Goal: Task Accomplishment & Management: Use online tool/utility

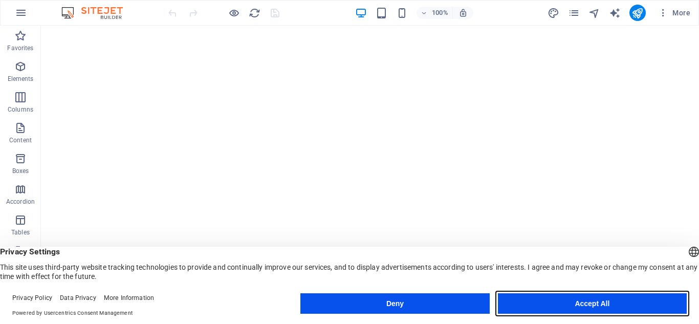
click at [605, 301] on button "Accept All" at bounding box center [592, 303] width 189 height 20
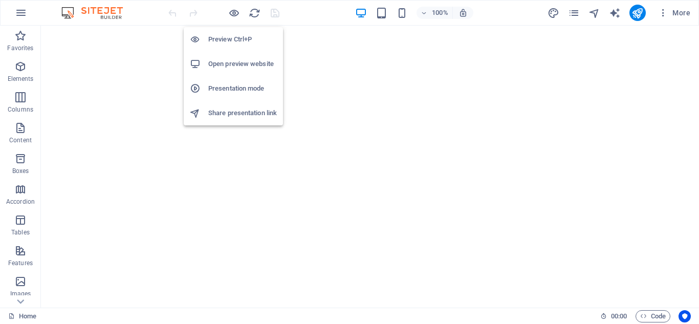
click at [228, 38] on h6 "Preview Ctrl+P" at bounding box center [242, 39] width 69 height 12
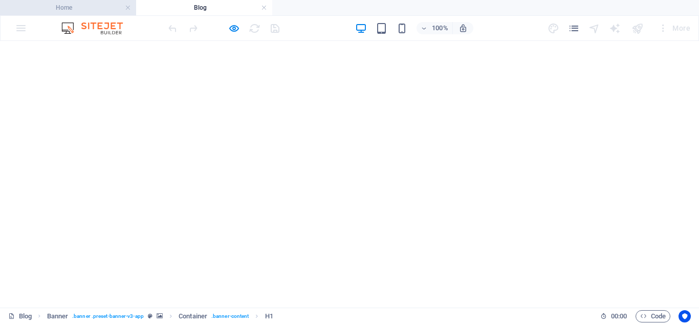
click at [77, 10] on h4 "Home" at bounding box center [68, 7] width 136 height 11
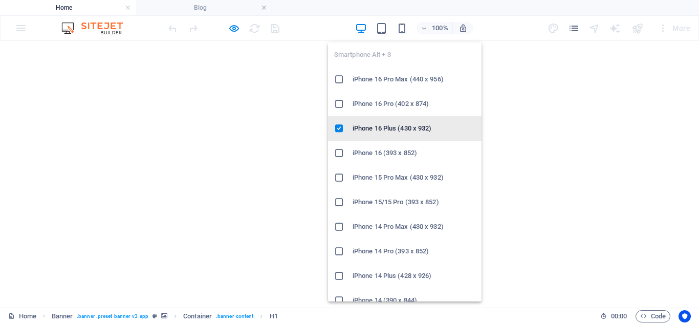
click at [392, 131] on h6 "iPhone 16 Plus (430 x 932)" at bounding box center [413, 128] width 123 height 12
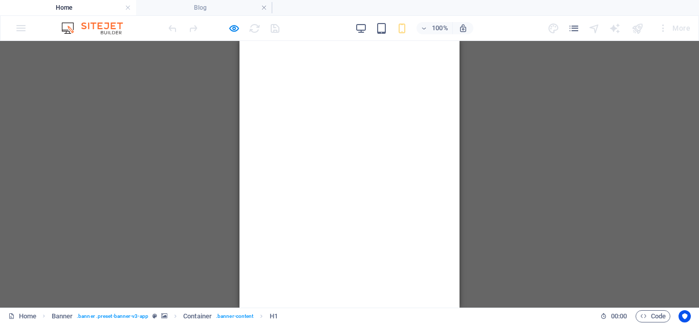
click at [520, 111] on div "Drag here to replace the existing content. Press “Ctrl” if you want to create a…" at bounding box center [349, 174] width 699 height 266
click at [186, 146] on div "Drag here to replace the existing content. Press “Ctrl” if you want to create a…" at bounding box center [349, 174] width 699 height 266
click at [218, 8] on h4 "Blog" at bounding box center [204, 7] width 136 height 11
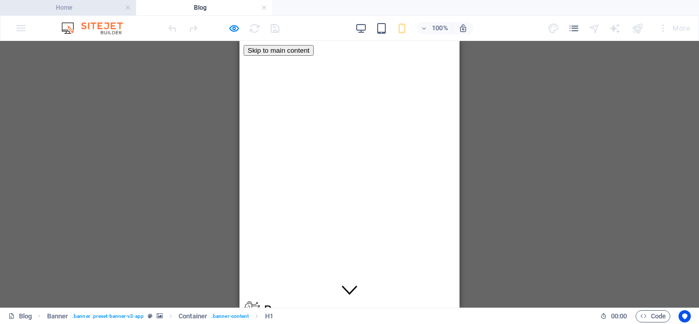
click at [106, 8] on h4 "Home" at bounding box center [68, 7] width 136 height 11
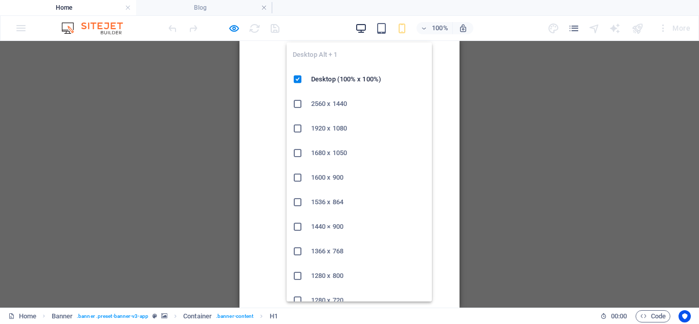
click at [357, 26] on icon "button" at bounding box center [361, 29] width 12 height 12
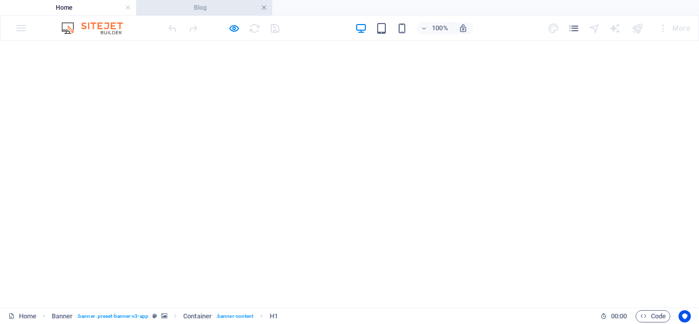
click at [266, 8] on link at bounding box center [264, 8] width 6 height 10
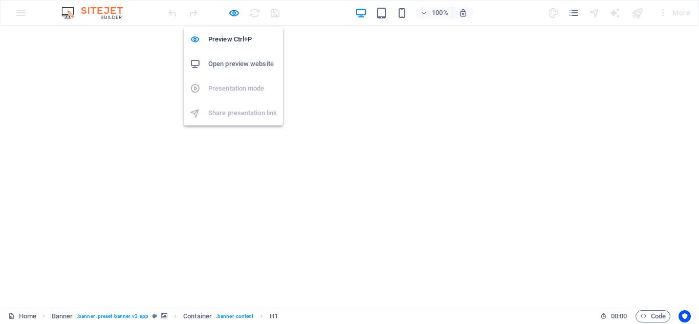
click at [241, 64] on h6 "Open preview website" at bounding box center [242, 64] width 69 height 12
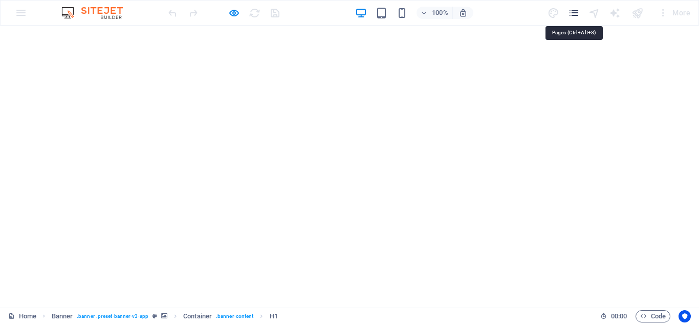
click at [573, 13] on icon "pages" at bounding box center [574, 13] width 12 height 12
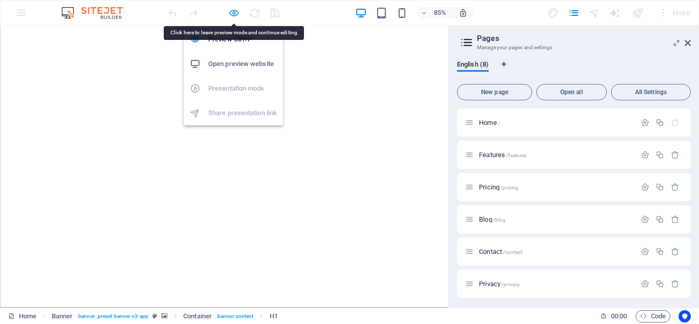
click at [232, 12] on icon "button" at bounding box center [234, 13] width 12 height 12
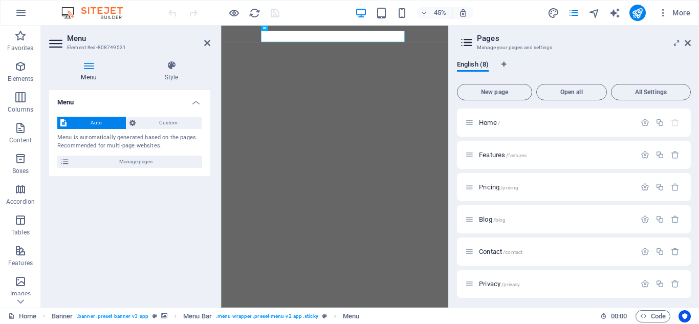
click at [97, 73] on h4 "Menu" at bounding box center [90, 70] width 83 height 21
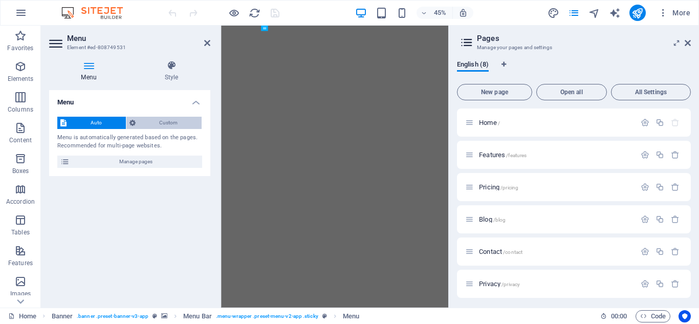
click at [153, 119] on span "Custom" at bounding box center [169, 123] width 60 height 12
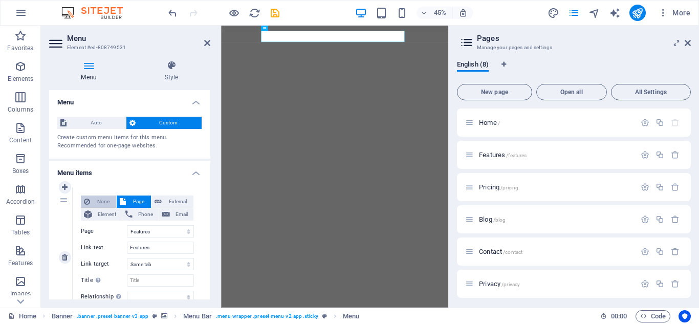
click at [103, 202] on span "None" at bounding box center [103, 201] width 20 height 12
select select
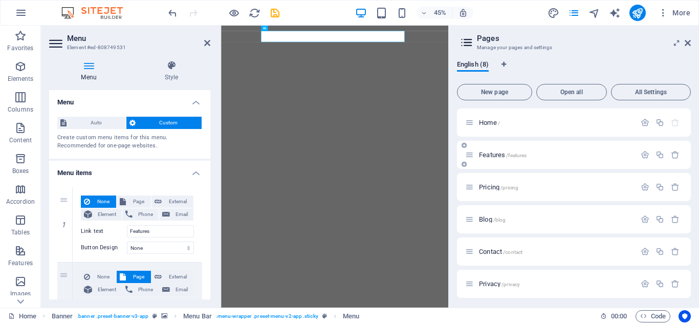
click at [536, 144] on div "Features /features" at bounding box center [574, 155] width 234 height 28
click at [480, 120] on span "Home /" at bounding box center [489, 123] width 21 height 8
click at [462, 113] on icon at bounding box center [463, 113] width 5 height 6
select select "2"
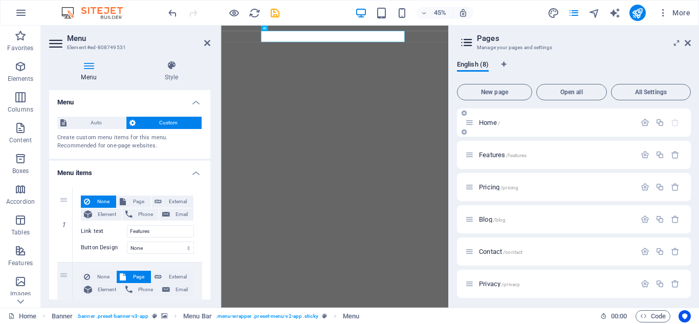
select select "3"
select select "4"
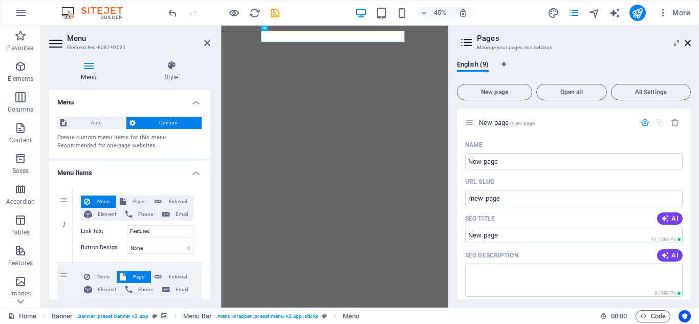
click at [685, 43] on icon at bounding box center [687, 43] width 6 height 8
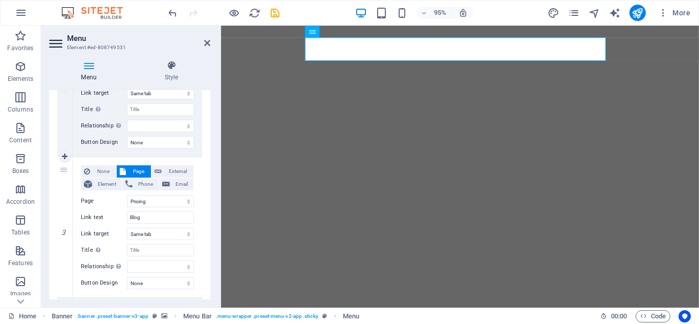
scroll to position [409, 0]
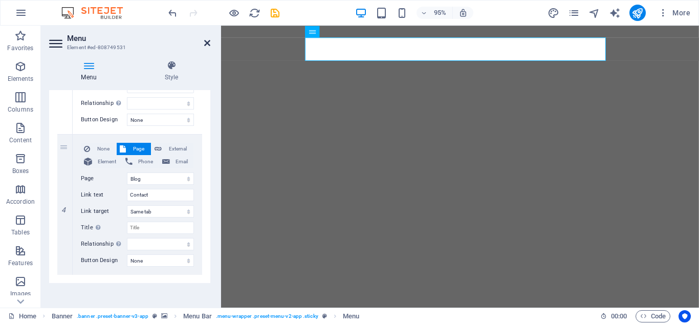
click at [207, 46] on icon at bounding box center [207, 43] width 6 height 8
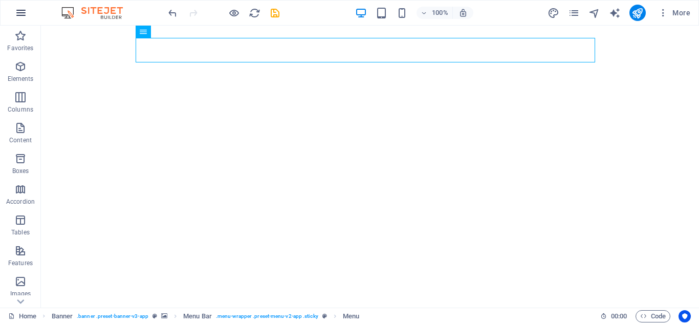
click at [28, 12] on button "button" at bounding box center [21, 13] width 25 height 25
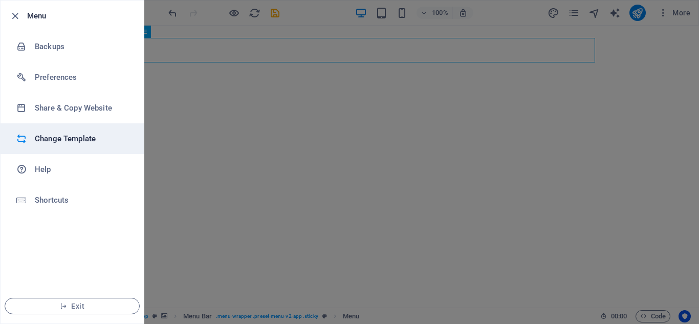
click at [76, 136] on h6 "Change Template" at bounding box center [82, 138] width 95 height 12
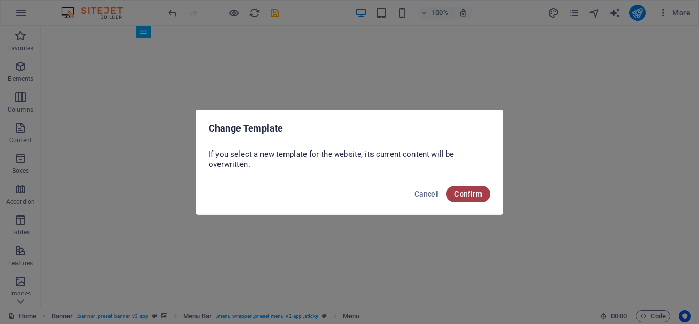
click at [470, 191] on span "Confirm" at bounding box center [468, 194] width 28 height 8
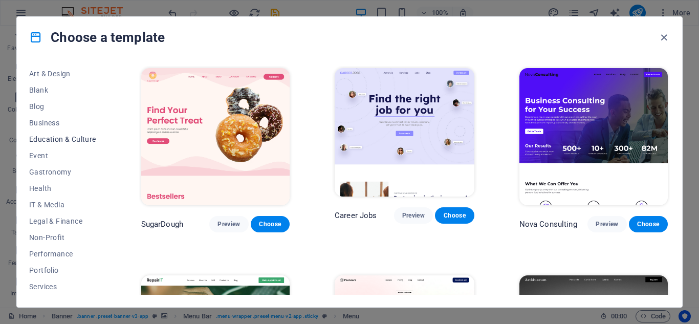
scroll to position [129, 0]
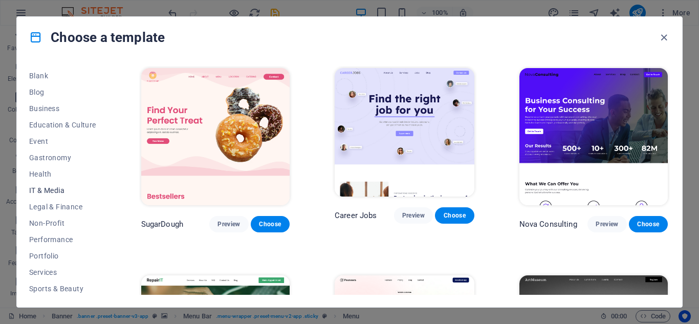
click at [55, 189] on span "IT & Media" at bounding box center [62, 190] width 67 height 8
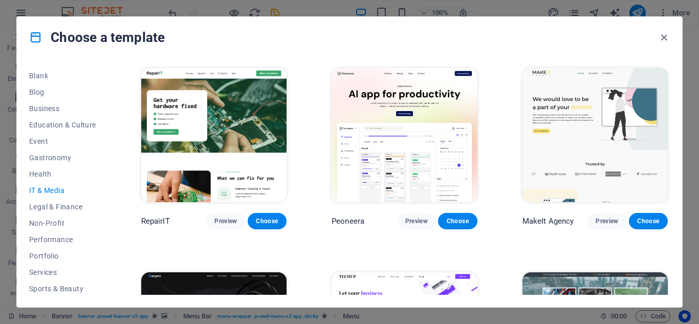
click at [54, 188] on span "IT & Media" at bounding box center [62, 190] width 67 height 8
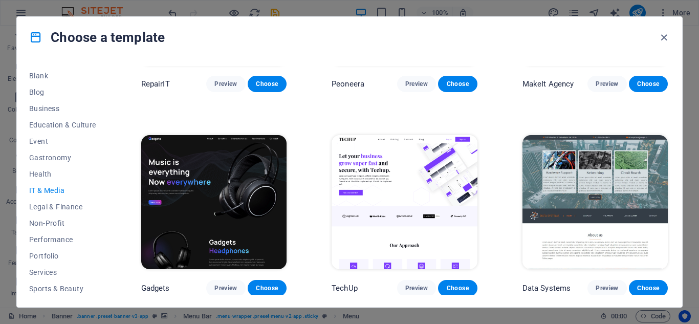
scroll to position [153, 0]
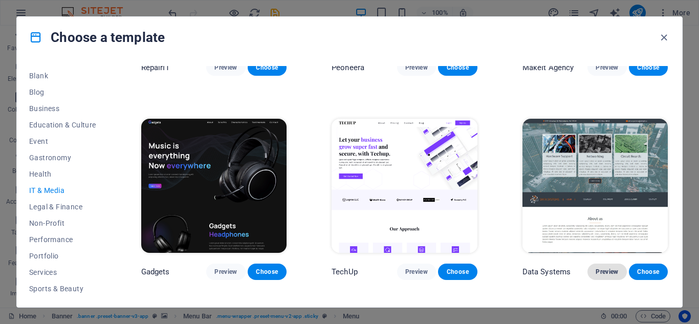
click at [605, 272] on span "Preview" at bounding box center [606, 271] width 23 height 8
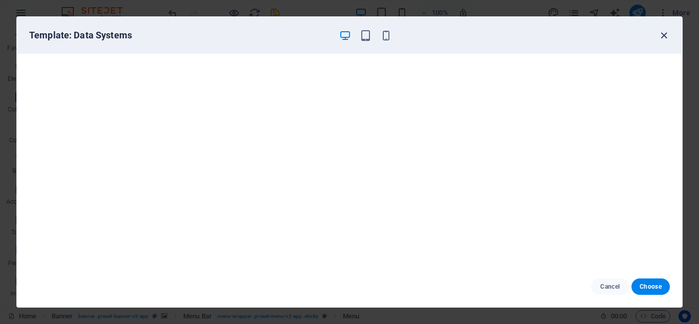
click at [661, 34] on icon "button" at bounding box center [664, 36] width 12 height 12
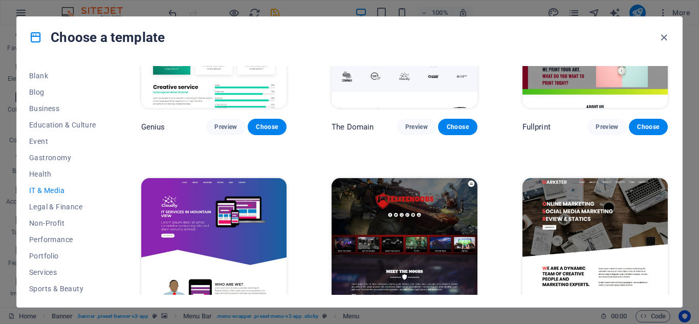
scroll to position [542, 0]
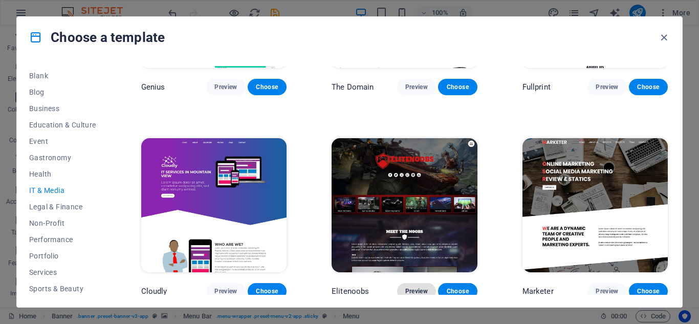
click at [424, 287] on span "Preview" at bounding box center [416, 291] width 23 height 8
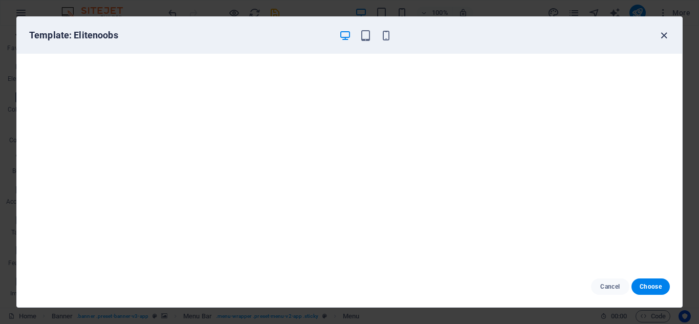
drag, startPoint x: 652, startPoint y: 40, endPoint x: 659, endPoint y: 32, distance: 10.5
click at [652, 36] on div "Template: Elitenoobs" at bounding box center [343, 35] width 628 height 12
click at [664, 33] on icon "button" at bounding box center [664, 36] width 12 height 12
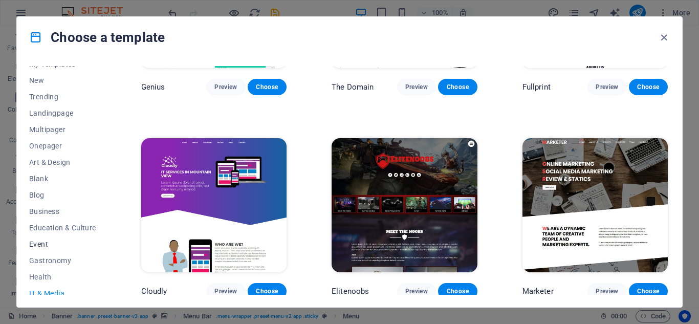
scroll to position [0, 0]
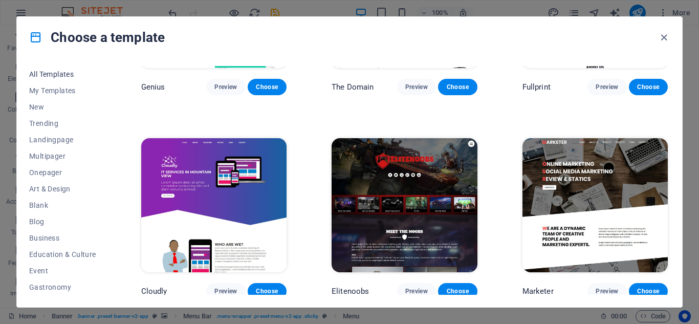
click at [63, 77] on span "All Templates" at bounding box center [62, 74] width 67 height 8
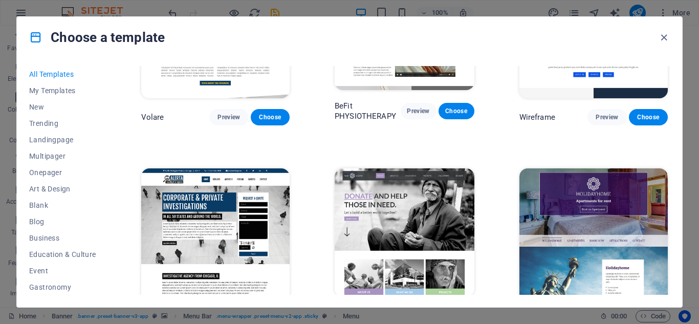
scroll to position [5283, 0]
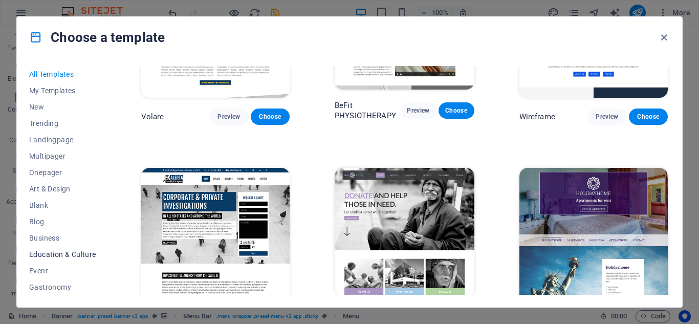
click at [71, 254] on span "Education & Culture" at bounding box center [62, 254] width 67 height 8
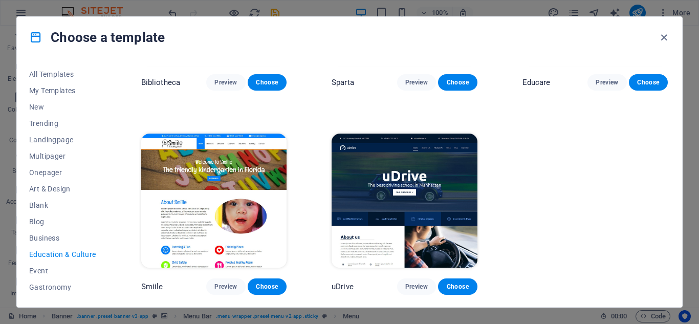
scroll to position [0, 0]
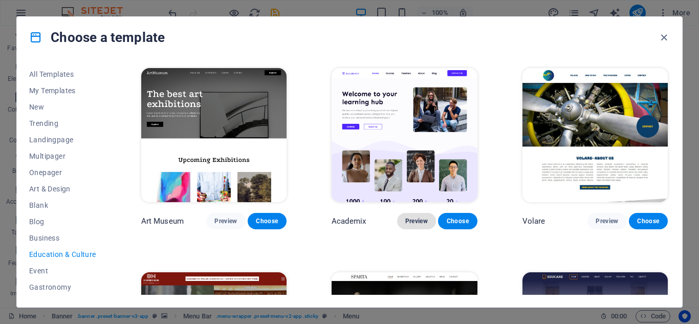
click at [411, 220] on span "Preview" at bounding box center [416, 221] width 23 height 8
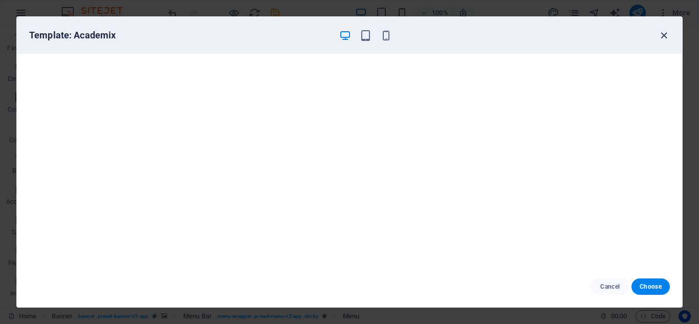
click at [664, 36] on icon "button" at bounding box center [664, 36] width 12 height 12
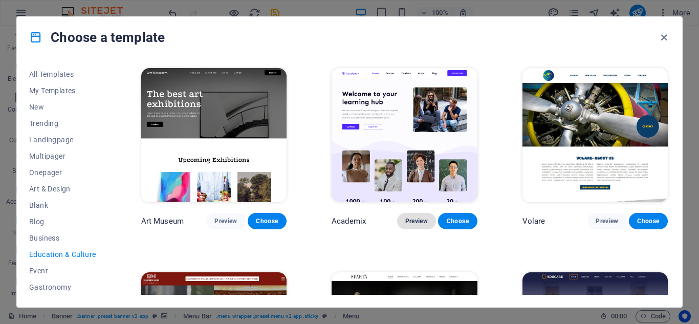
click at [411, 220] on span "Preview" at bounding box center [416, 221] width 23 height 8
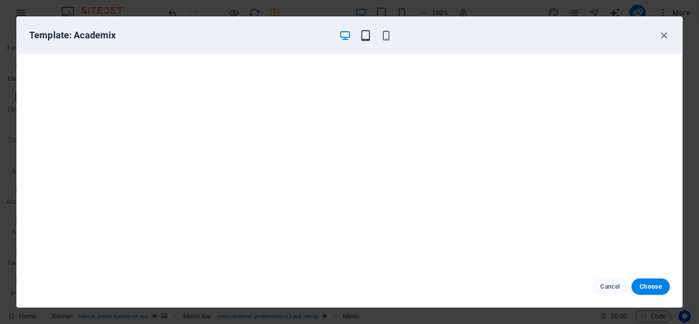
click at [362, 33] on icon "button" at bounding box center [366, 36] width 12 height 12
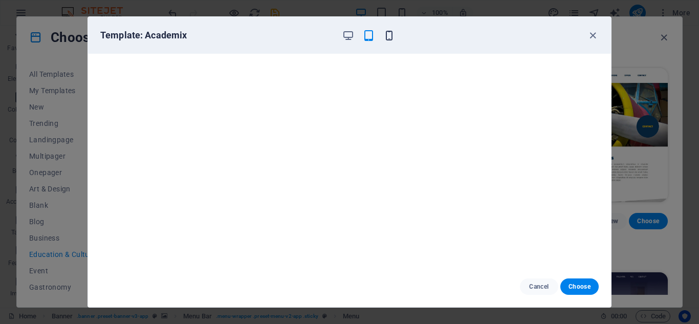
click at [389, 34] on icon "button" at bounding box center [389, 36] width 12 height 12
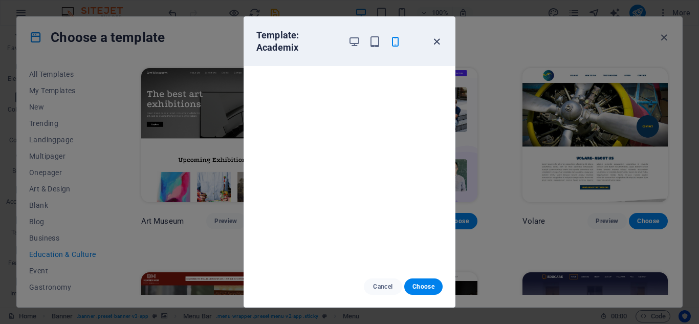
click at [436, 44] on icon "button" at bounding box center [437, 42] width 12 height 12
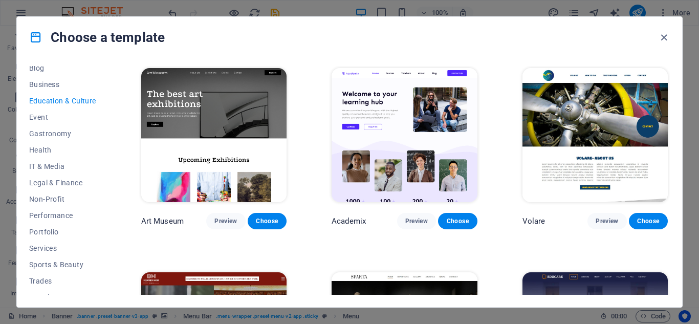
scroll to position [181, 0]
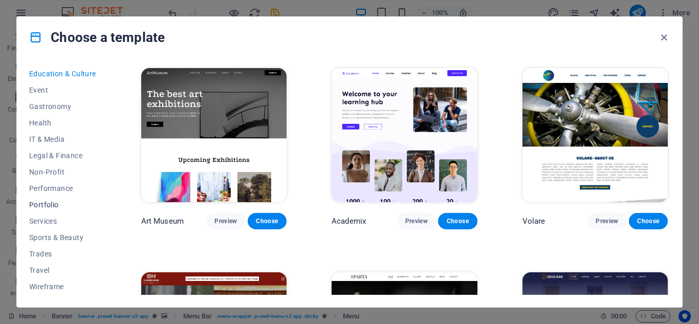
click at [48, 205] on span "Portfolio" at bounding box center [62, 204] width 67 height 8
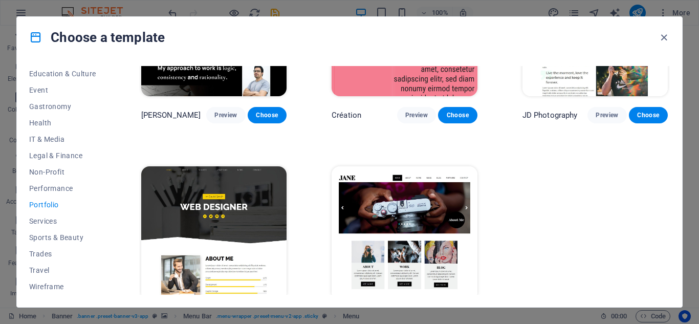
scroll to position [343, 0]
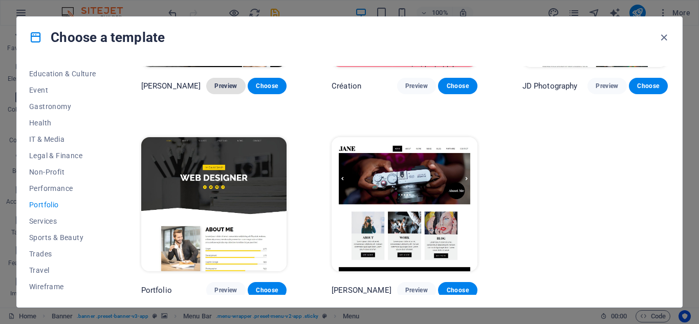
click at [225, 82] on span "Preview" at bounding box center [225, 86] width 23 height 8
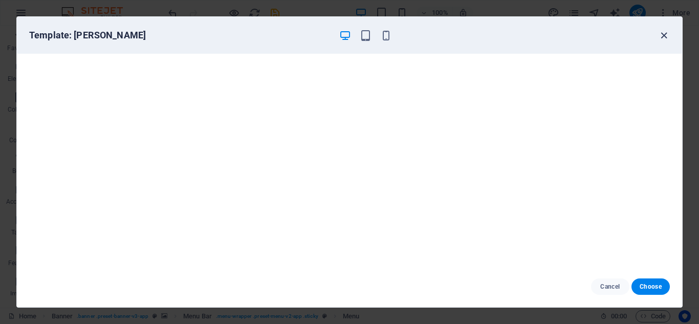
click at [658, 35] on icon "button" at bounding box center [664, 36] width 12 height 12
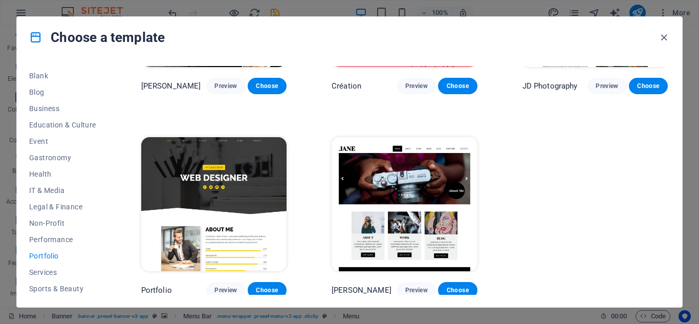
scroll to position [78, 0]
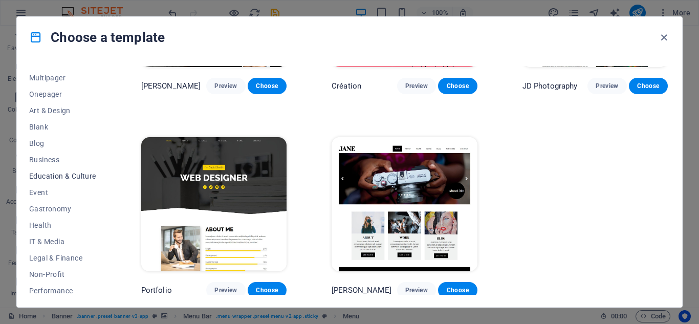
click at [62, 174] on span "Education & Culture" at bounding box center [62, 176] width 67 height 8
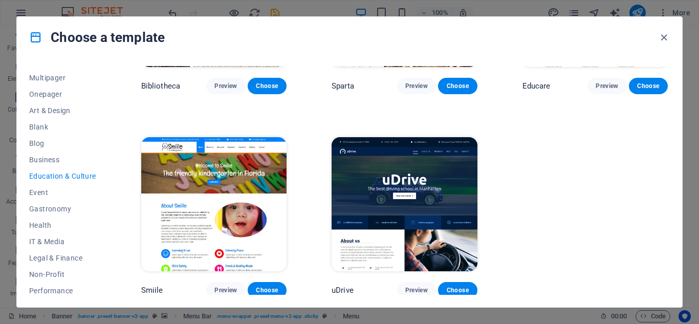
click at [58, 176] on span "Education & Culture" at bounding box center [62, 176] width 67 height 8
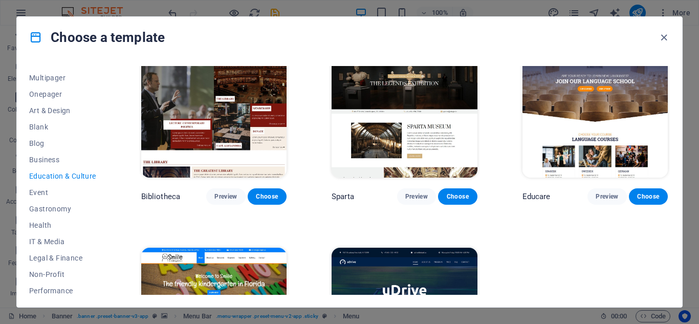
scroll to position [134, 0]
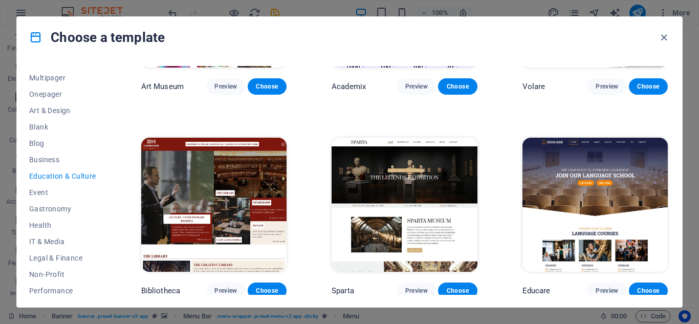
click at [75, 178] on span "Education & Culture" at bounding box center [62, 176] width 67 height 8
click at [47, 158] on span "Business" at bounding box center [62, 159] width 67 height 8
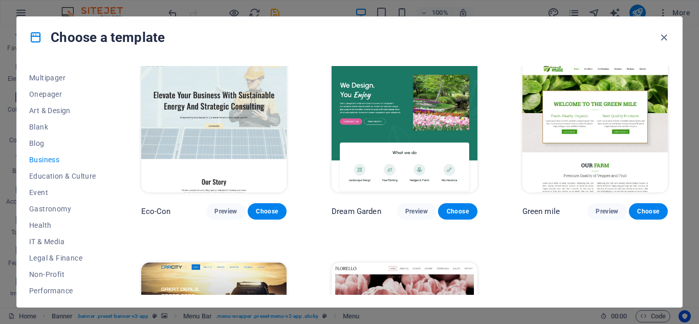
scroll to position [0, 0]
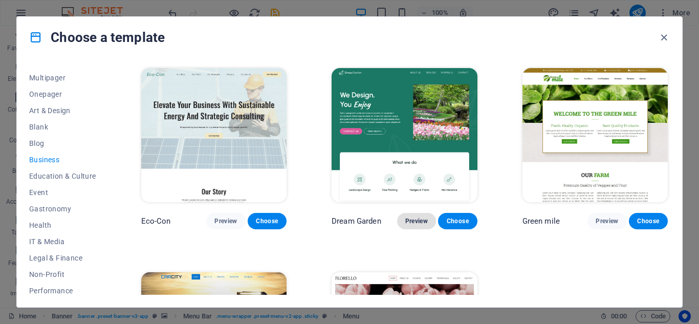
click at [412, 217] on span "Preview" at bounding box center [416, 221] width 23 height 8
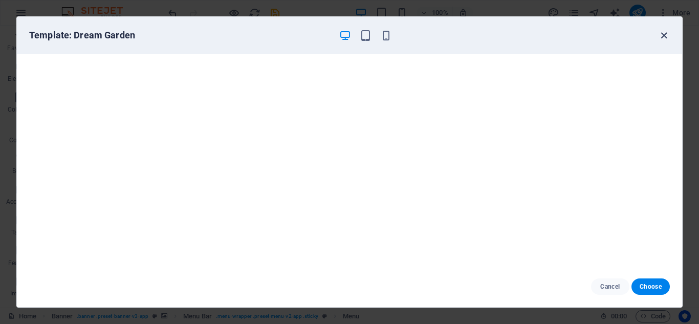
click at [660, 32] on icon "button" at bounding box center [664, 36] width 12 height 12
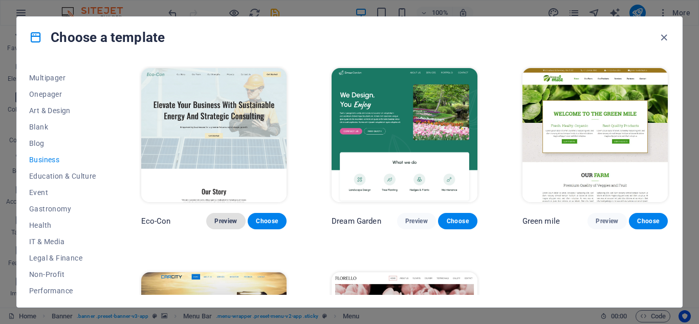
click at [222, 217] on span "Preview" at bounding box center [225, 221] width 23 height 8
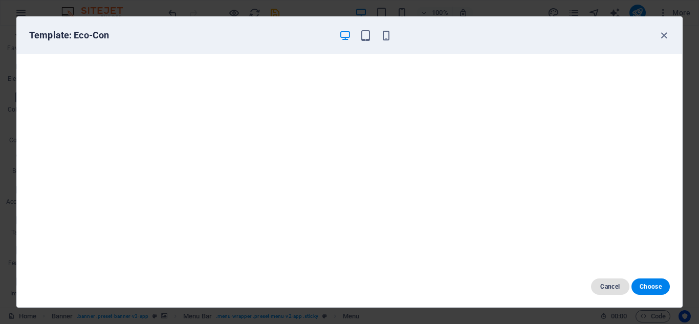
click at [612, 283] on span "Cancel" at bounding box center [610, 286] width 22 height 8
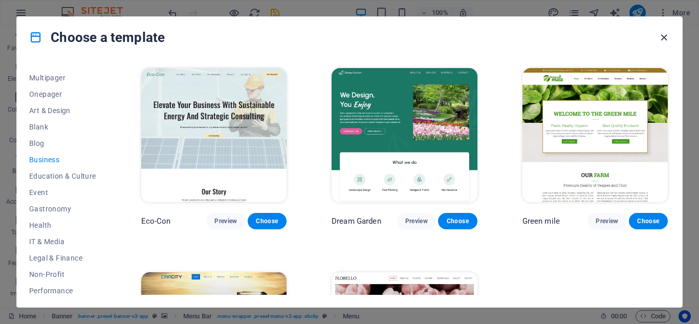
click at [661, 38] on icon "button" at bounding box center [664, 38] width 12 height 12
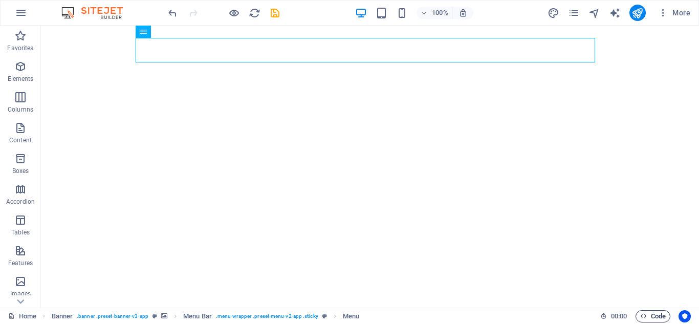
click at [651, 313] on span "Code" at bounding box center [653, 316] width 26 height 12
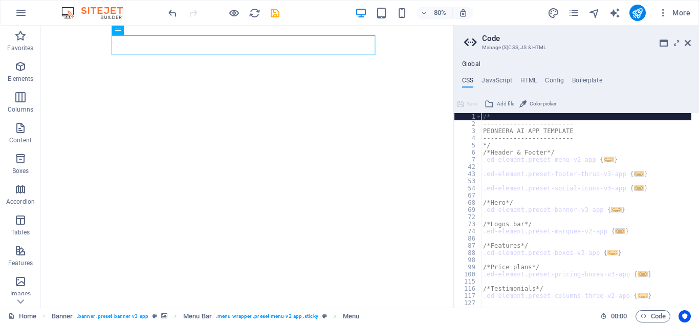
click at [570, 161] on div "/* ------------------------ PEONEERA AI APP TEMPLATE ------------------------ *…" at bounding box center [586, 217] width 210 height 209
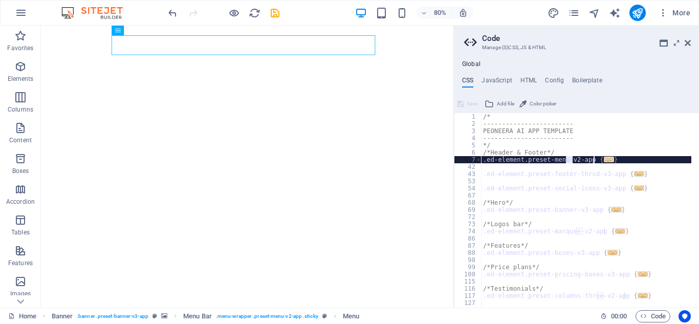
click at [570, 161] on div "/* ------------------------ PEONEERA AI APP TEMPLATE ------------------------ *…" at bounding box center [586, 217] width 210 height 209
type textarea ".ed-element.preset-menu-v2-app { @include menu-v2("
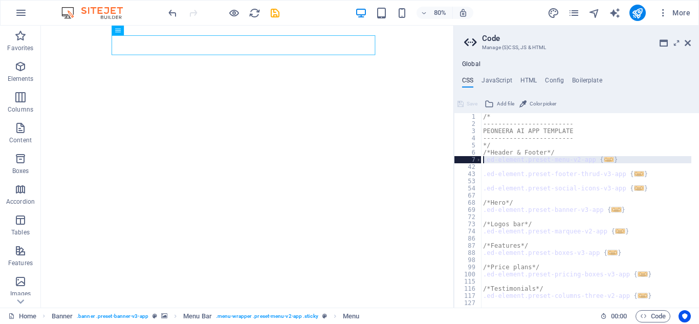
click at [691, 42] on aside "Code Manage (S)CSS, JS & HTML Global CSS JavaScript HTML Config Boilerplate .ed…" at bounding box center [575, 167] width 245 height 282
click at [687, 43] on icon at bounding box center [687, 43] width 6 height 8
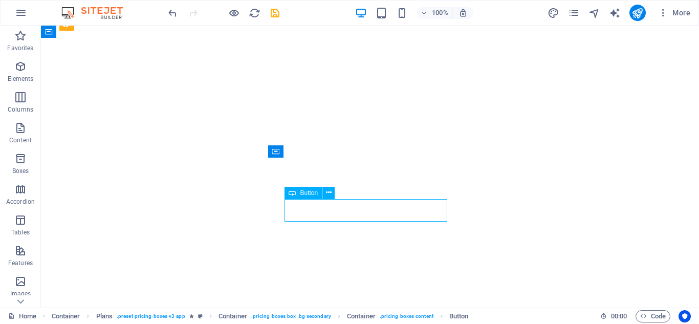
select select "%"
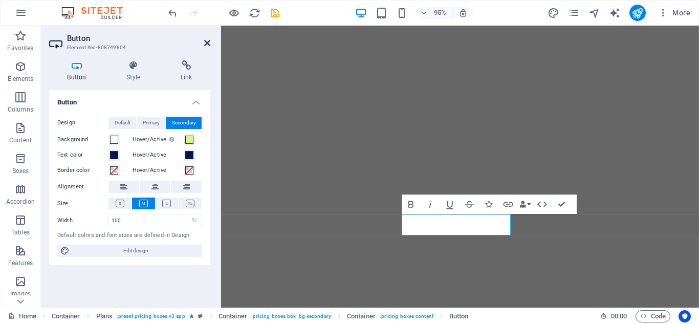
click at [204, 40] on icon at bounding box center [207, 43] width 6 height 8
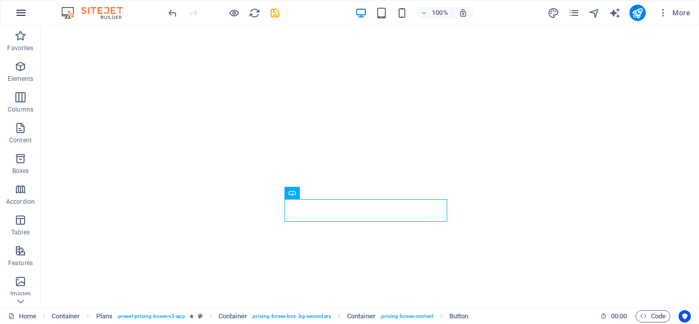
click at [17, 9] on icon "button" at bounding box center [21, 13] width 12 height 12
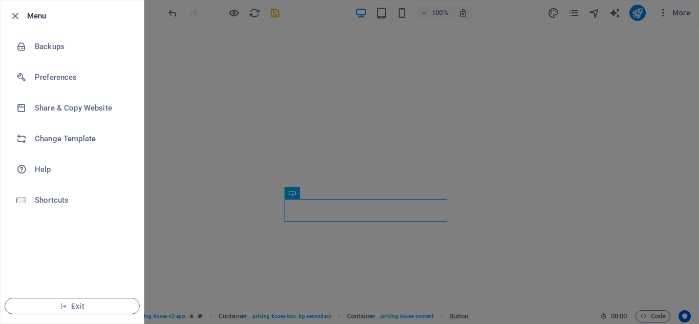
click at [194, 198] on div at bounding box center [349, 162] width 699 height 324
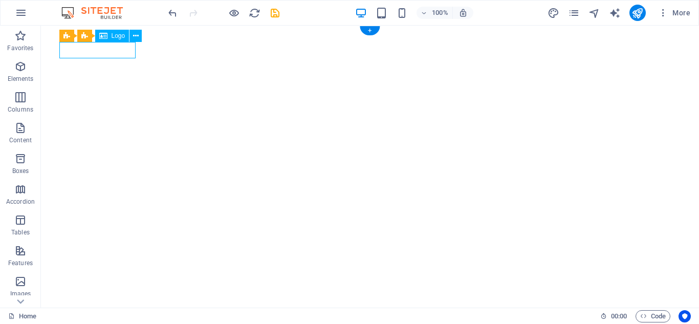
select select "px"
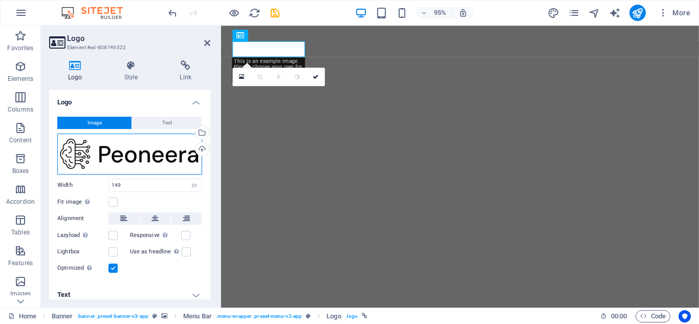
click at [183, 149] on div "Drag files here, click to choose files or select files from Files or our free s…" at bounding box center [129, 153] width 145 height 41
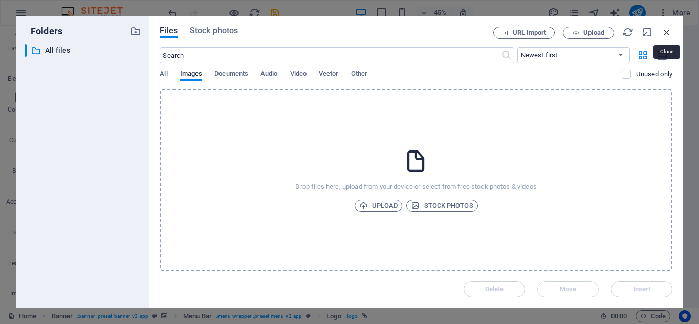
click at [664, 34] on icon "button" at bounding box center [666, 32] width 11 height 11
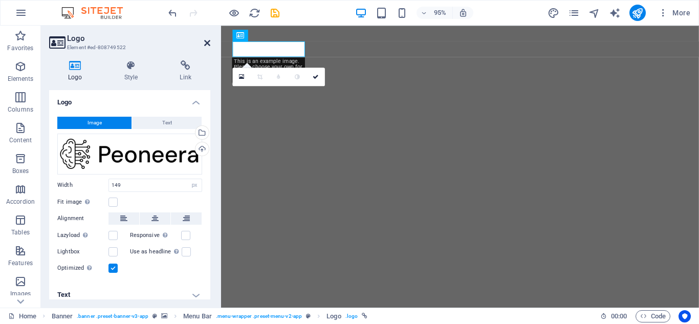
click at [207, 45] on icon at bounding box center [207, 43] width 6 height 8
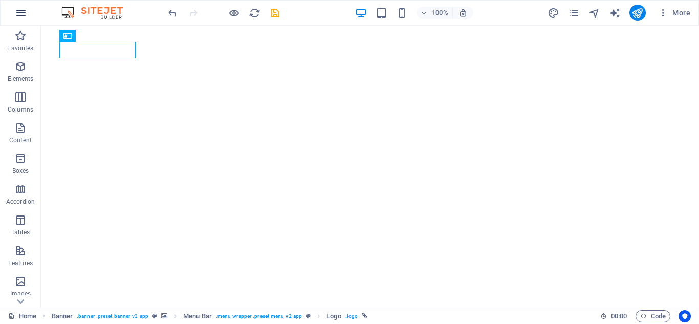
click at [13, 9] on button "button" at bounding box center [21, 13] width 25 height 25
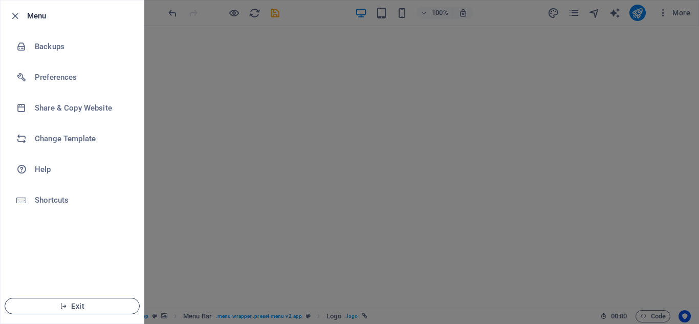
click at [102, 299] on button "Exit" at bounding box center [72, 306] width 135 height 16
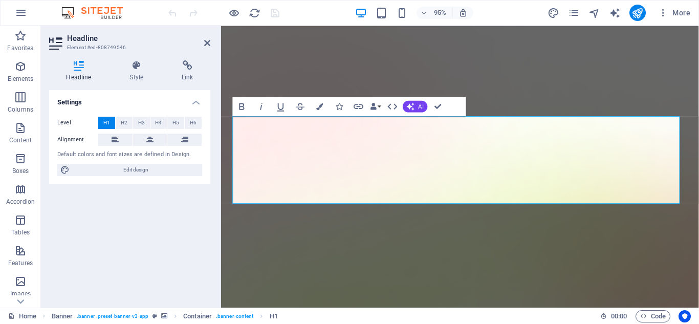
click at [451, 115] on div "Bold Italic Underline Strikethrough Colors Icons Link Data Bindings Company Fir…" at bounding box center [349, 106] width 233 height 19
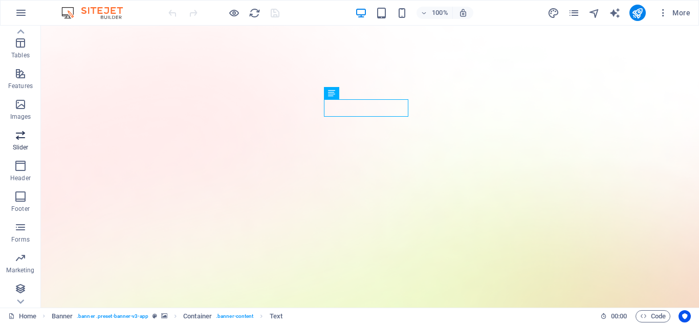
scroll to position [178, 0]
click at [17, 14] on icon "button" at bounding box center [21, 13] width 12 height 12
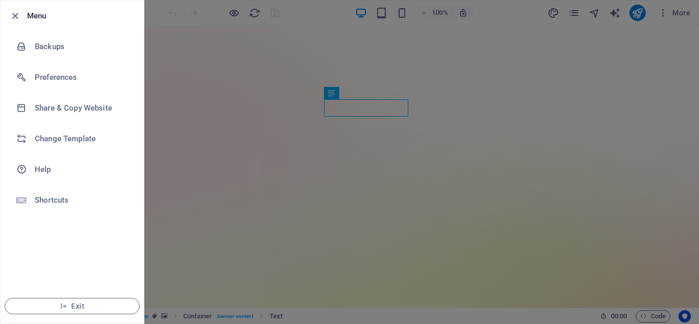
click at [168, 235] on div at bounding box center [349, 162] width 699 height 324
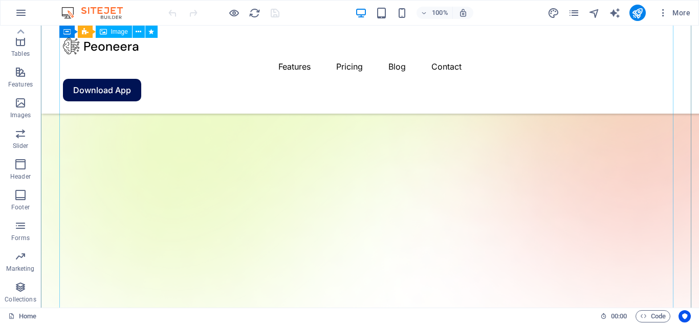
scroll to position [256, 0]
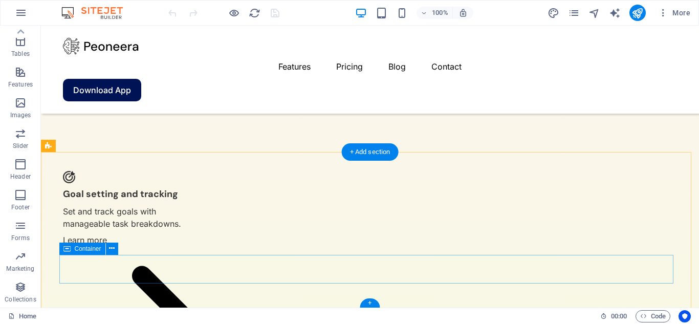
scroll to position [2513, 0]
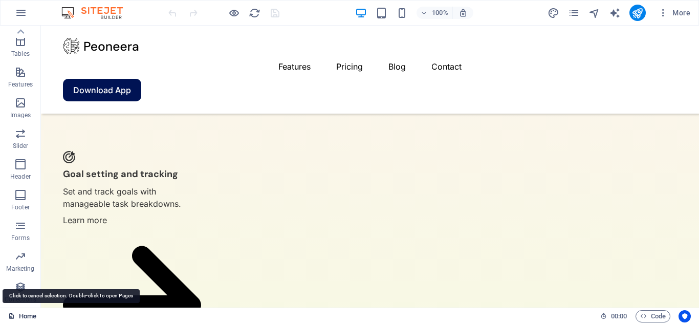
click at [26, 312] on link "Home" at bounding box center [22, 316] width 28 height 12
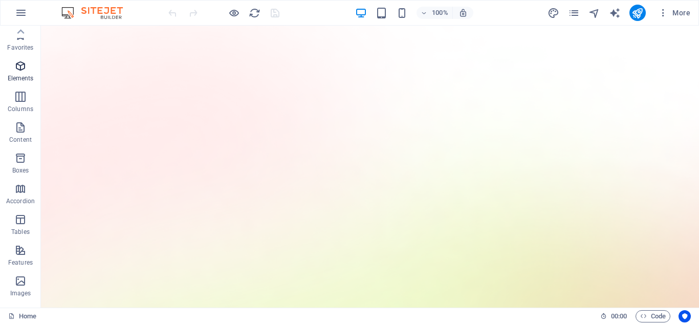
scroll to position [0, 0]
click at [20, 11] on icon "button" at bounding box center [21, 13] width 12 height 12
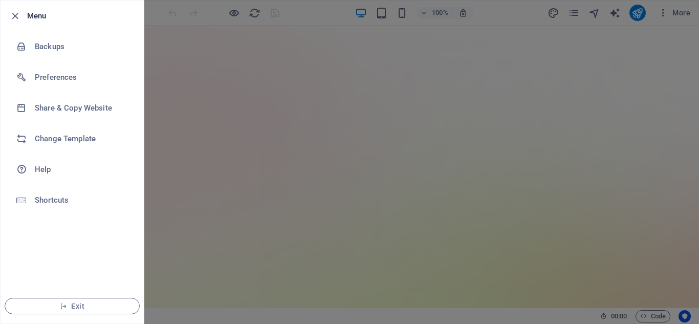
click at [171, 47] on div at bounding box center [349, 162] width 699 height 324
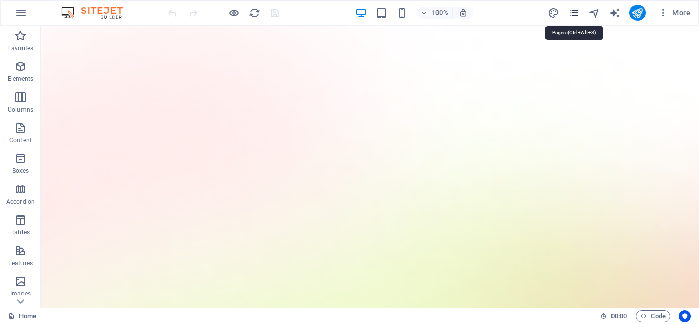
click at [573, 12] on icon "pages" at bounding box center [574, 13] width 12 height 12
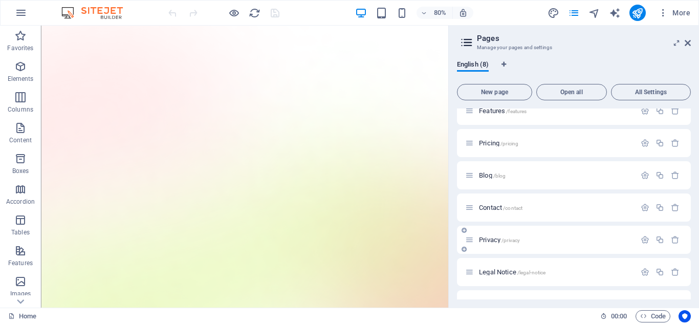
scroll to position [67, 0]
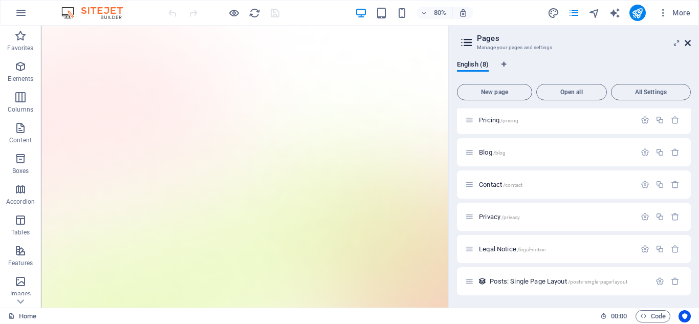
click at [685, 40] on icon at bounding box center [687, 43] width 6 height 8
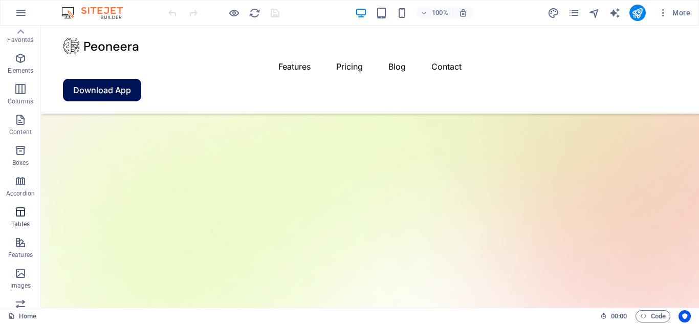
scroll to position [0, 0]
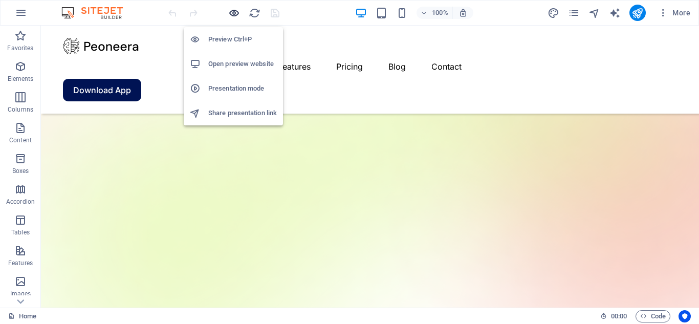
click at [234, 14] on icon "button" at bounding box center [234, 13] width 12 height 12
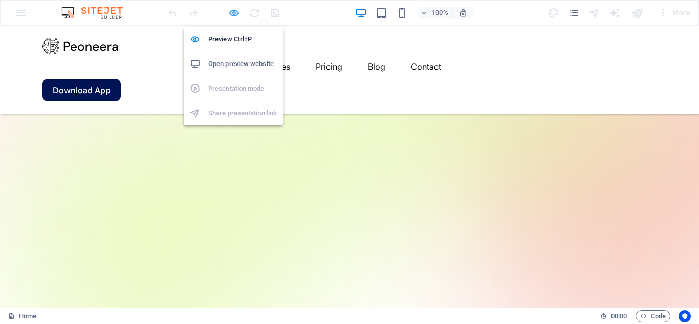
click at [234, 16] on icon "button" at bounding box center [234, 13] width 12 height 12
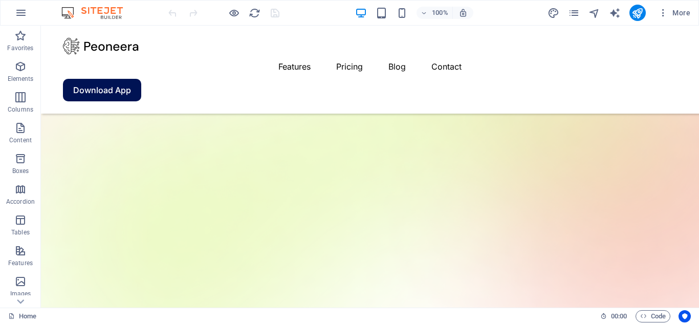
click at [111, 15] on img at bounding box center [97, 13] width 77 height 12
click at [575, 12] on icon "pages" at bounding box center [574, 13] width 12 height 12
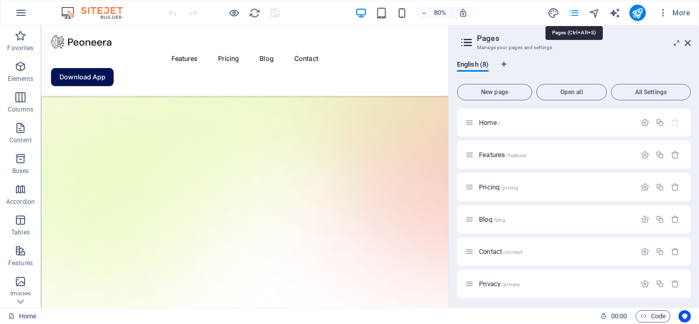
click at [575, 12] on icon "pages" at bounding box center [574, 13] width 12 height 12
click at [611, 12] on icon "text_generator" at bounding box center [615, 13] width 12 height 12
select select "English"
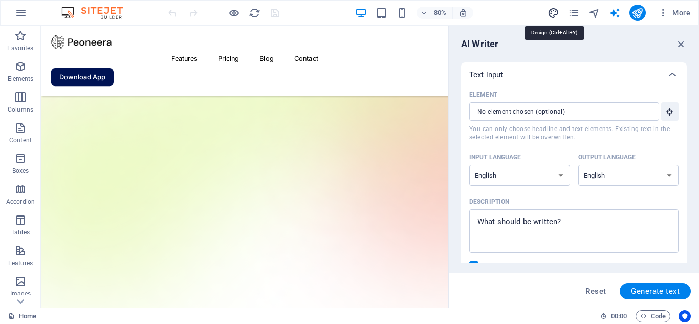
click at [553, 11] on icon "design" at bounding box center [553, 13] width 12 height 12
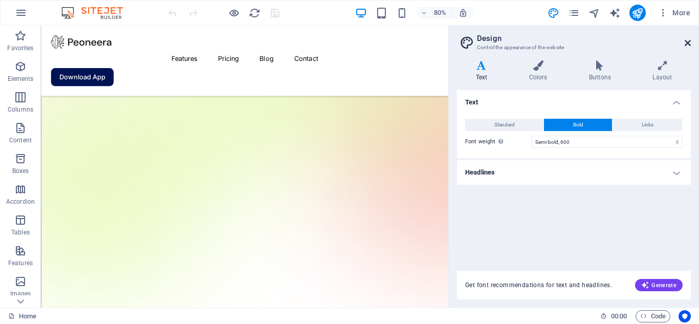
click at [689, 44] on icon at bounding box center [687, 43] width 6 height 8
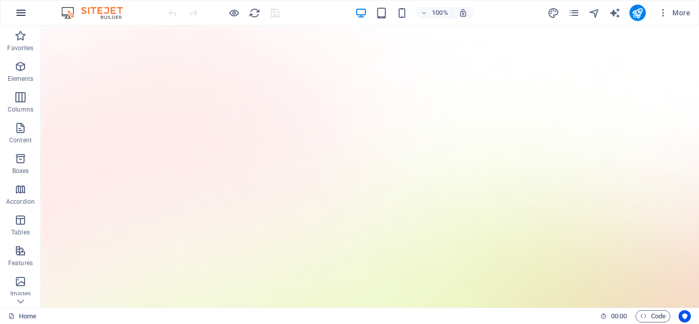
click at [19, 5] on button "button" at bounding box center [21, 13] width 25 height 25
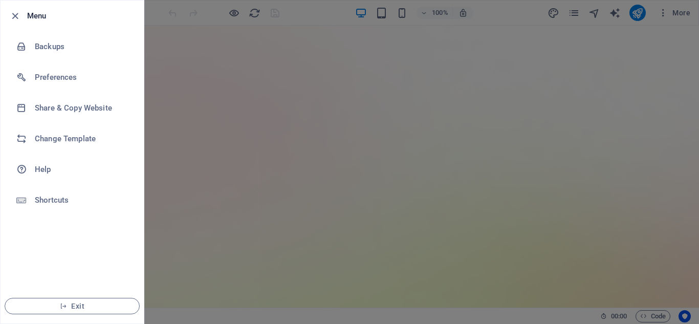
click at [220, 63] on div at bounding box center [349, 162] width 699 height 324
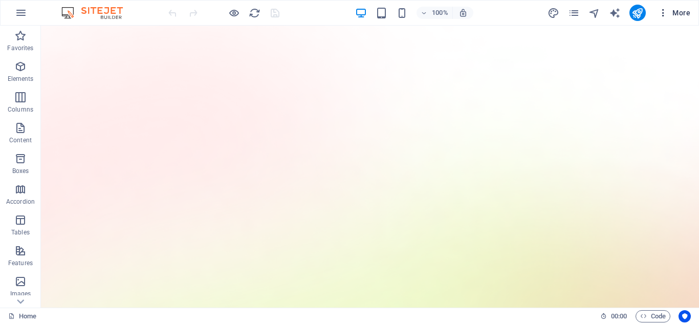
click at [667, 11] on icon "button" at bounding box center [663, 13] width 10 height 10
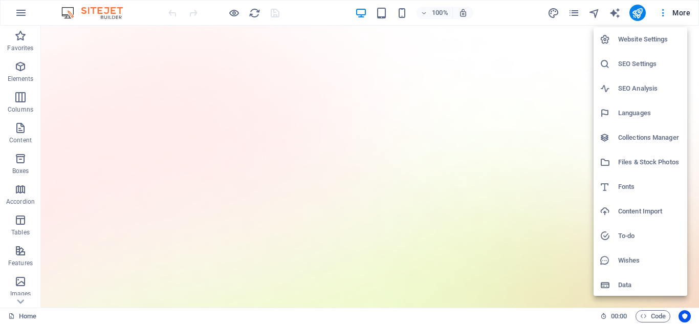
click at [526, 89] on div at bounding box center [349, 162] width 699 height 324
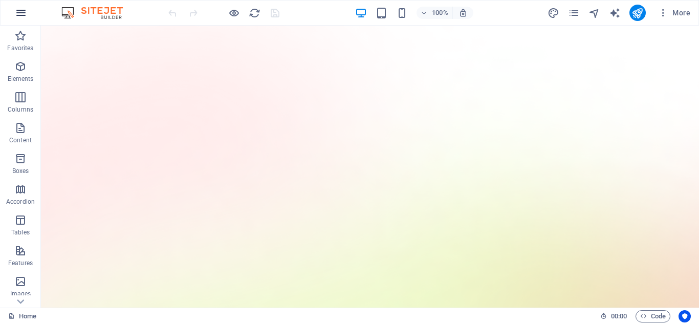
click at [21, 15] on icon "button" at bounding box center [21, 13] width 12 height 12
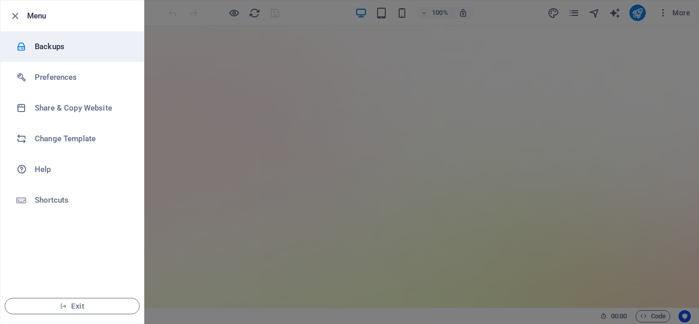
click at [45, 47] on h6 "Backups" at bounding box center [82, 46] width 95 height 12
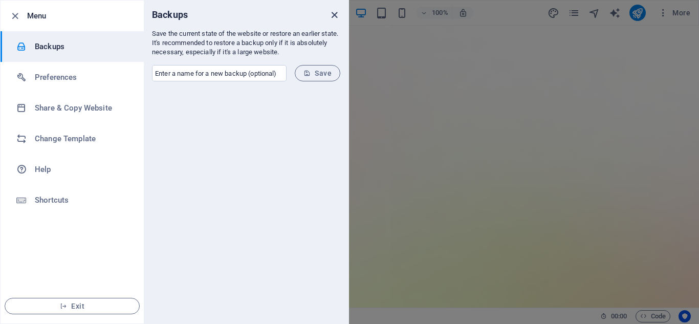
click at [333, 12] on icon "close" at bounding box center [334, 15] width 12 height 12
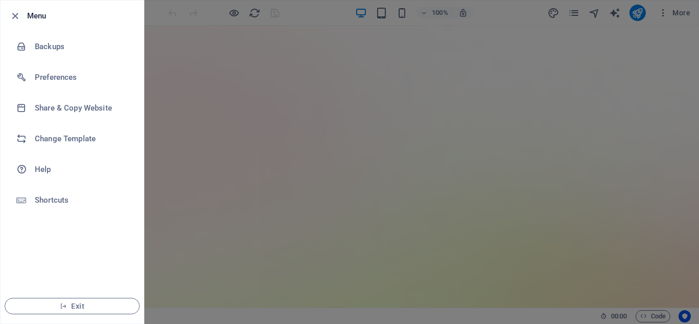
click at [208, 52] on div at bounding box center [349, 162] width 699 height 324
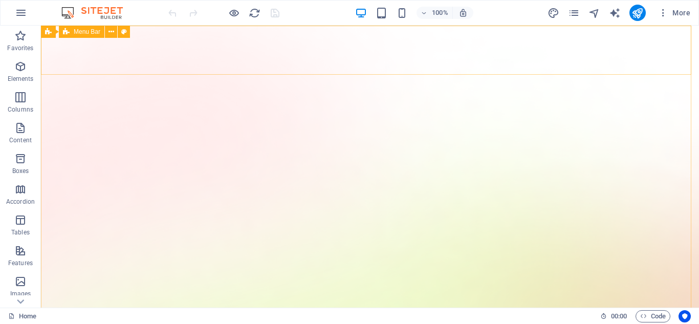
click at [80, 31] on span "Menu Bar" at bounding box center [87, 32] width 27 height 6
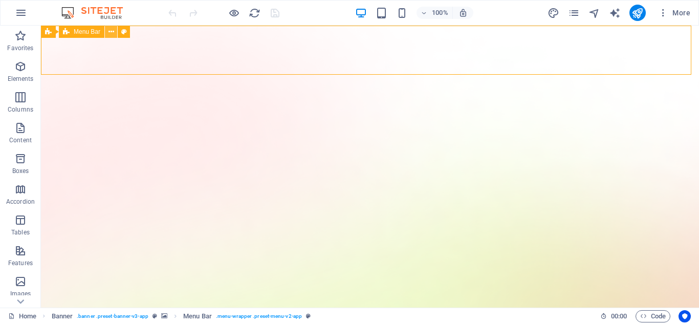
click at [113, 32] on icon at bounding box center [111, 32] width 6 height 11
click at [421, 12] on icon "button" at bounding box center [423, 13] width 7 height 7
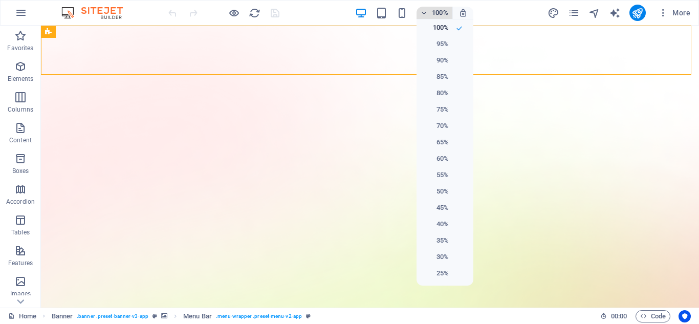
click at [421, 12] on div at bounding box center [349, 162] width 699 height 324
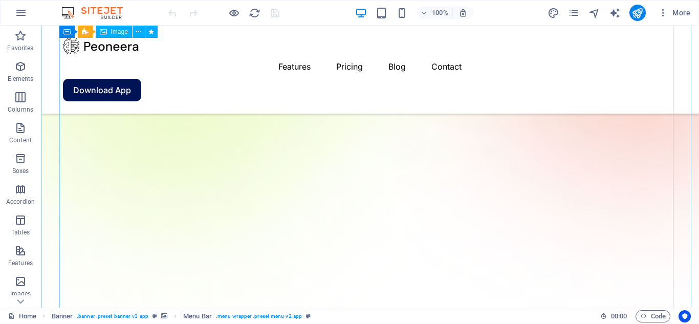
scroll to position [409, 0]
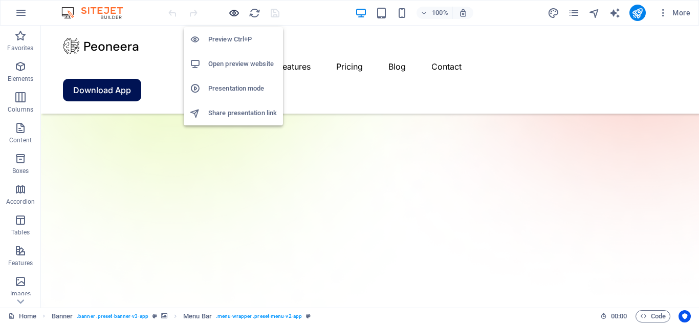
click at [238, 14] on icon "button" at bounding box center [234, 13] width 12 height 12
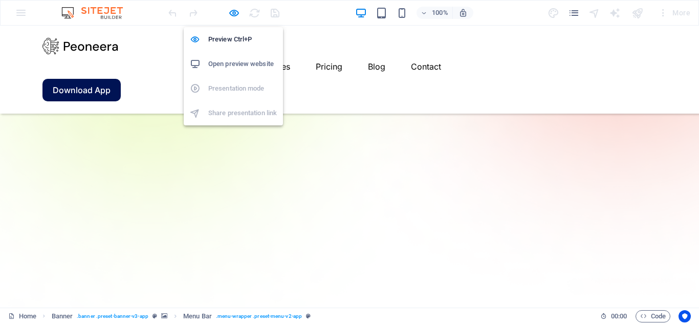
click at [234, 62] on h6 "Open preview website" at bounding box center [242, 64] width 69 height 12
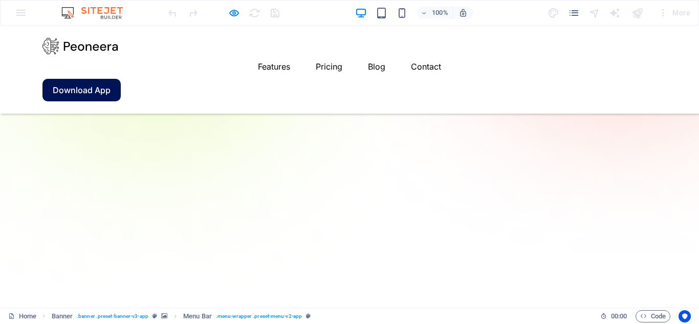
scroll to position [511, 0]
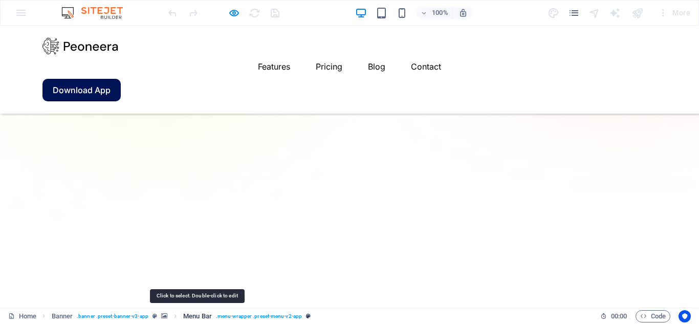
click at [200, 317] on span "Menu Bar" at bounding box center [197, 316] width 29 height 12
click at [201, 317] on span "Menu Bar" at bounding box center [197, 316] width 29 height 12
click at [241, 317] on span ". menu-wrapper .preset-menu-v2-app" at bounding box center [259, 316] width 86 height 12
click at [25, 313] on link "Home" at bounding box center [22, 316] width 28 height 12
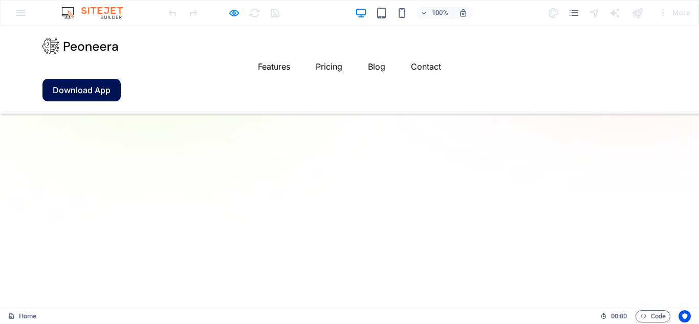
click at [75, 51] on img at bounding box center [80, 46] width 76 height 16
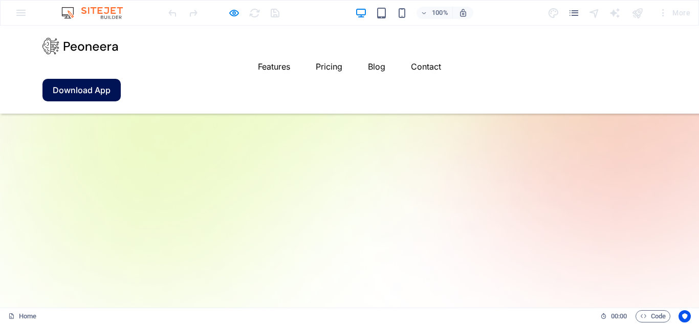
scroll to position [0, 0]
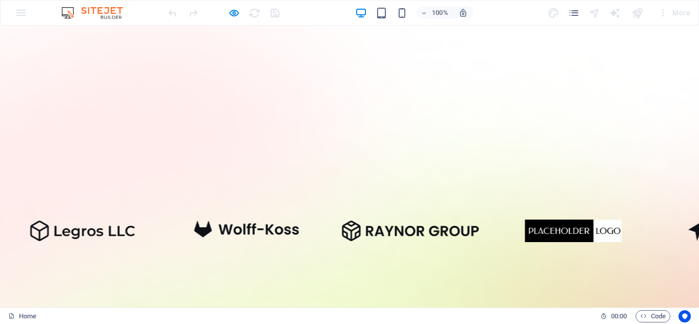
drag, startPoint x: 697, startPoint y: 85, endPoint x: 669, endPoint y: 43, distance: 50.2
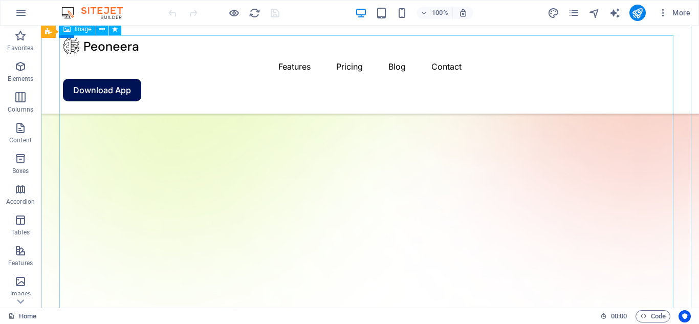
scroll to position [358, 0]
click at [22, 15] on icon "button" at bounding box center [21, 13] width 12 height 12
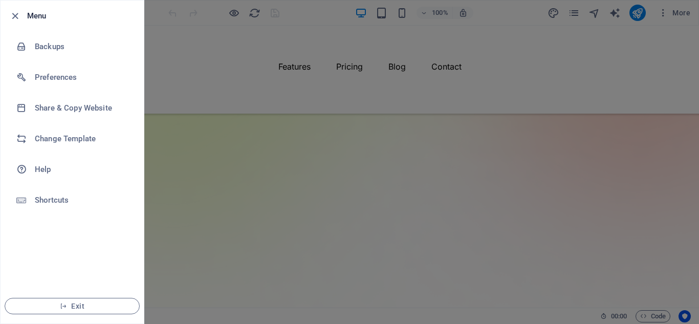
click at [51, 18] on h6 "Menu" at bounding box center [81, 16] width 108 height 12
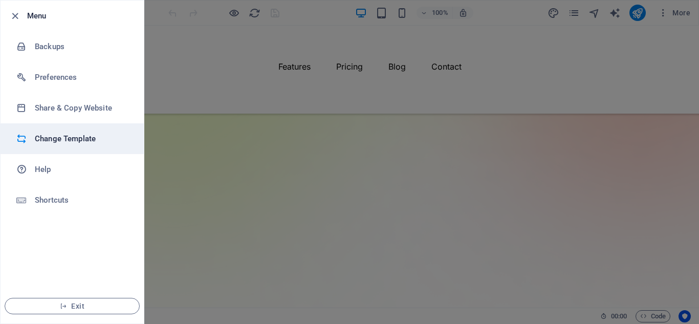
click at [55, 138] on h6 "Change Template" at bounding box center [82, 138] width 95 height 12
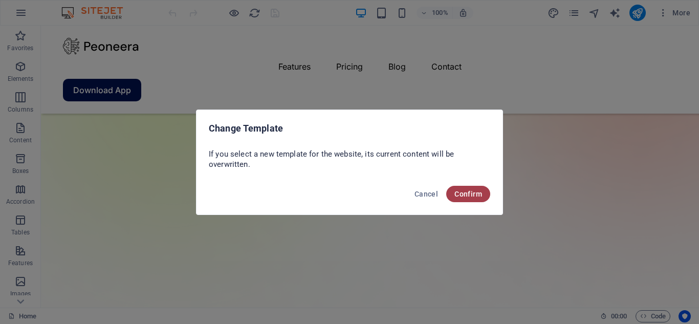
click at [454, 192] on button "Confirm" at bounding box center [468, 194] width 44 height 16
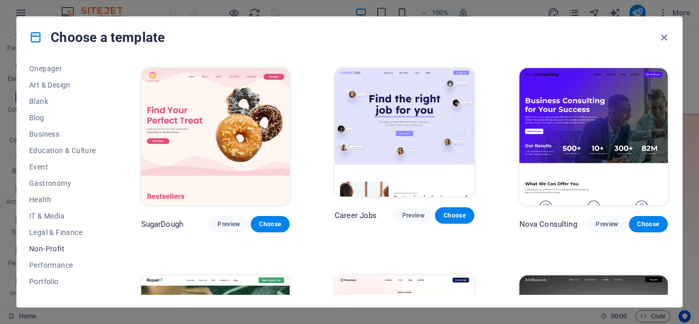
scroll to position [153, 0]
click at [60, 100] on span "Education & Culture" at bounding box center [62, 101] width 67 height 8
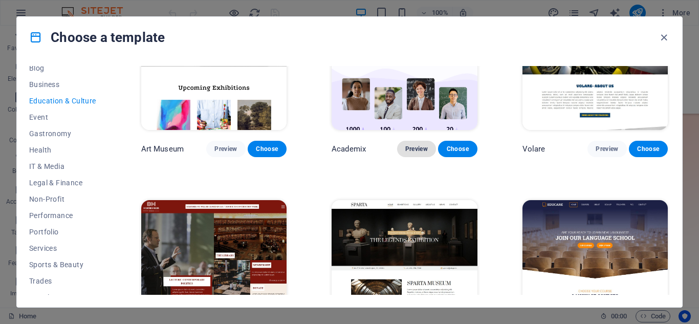
scroll to position [0, 0]
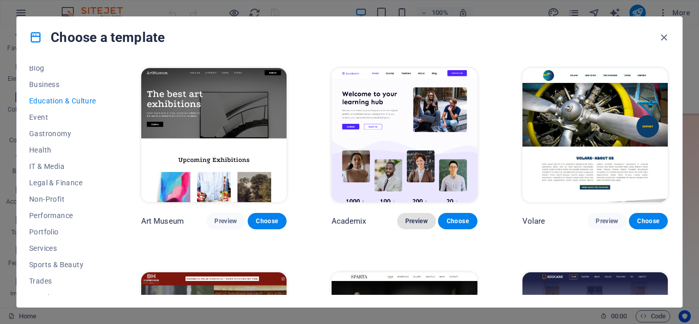
click at [414, 217] on span "Preview" at bounding box center [416, 221] width 23 height 8
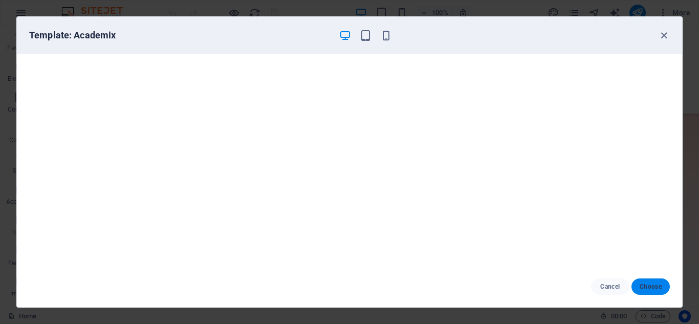
click at [638, 282] on button "Choose" at bounding box center [650, 286] width 38 height 16
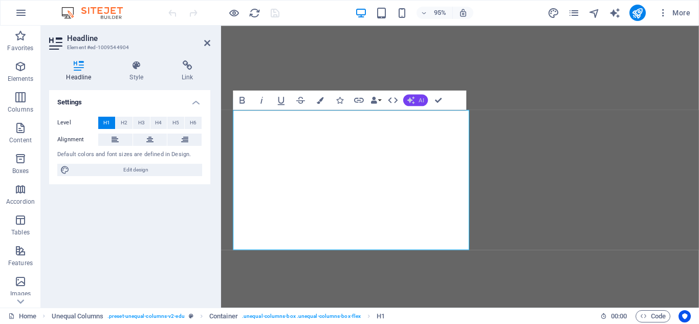
click at [421, 99] on span "AI" at bounding box center [421, 100] width 5 height 6
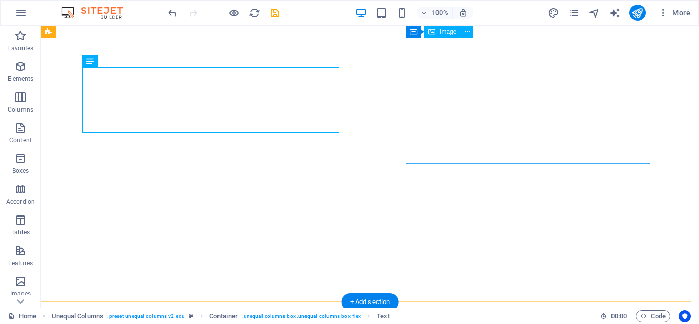
select select "px"
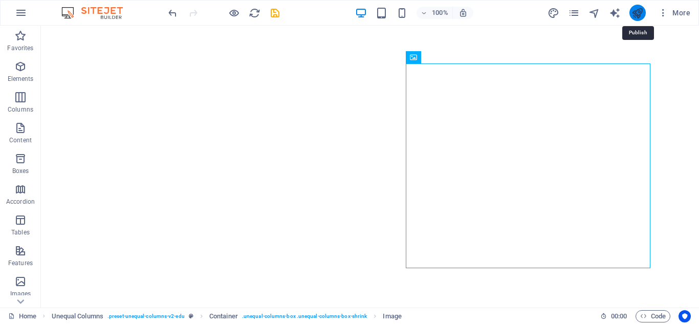
click at [640, 15] on icon "publish" at bounding box center [637, 13] width 12 height 12
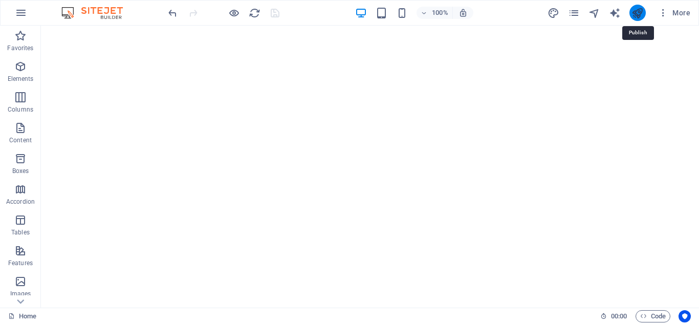
click at [638, 16] on icon "publish" at bounding box center [637, 13] width 12 height 12
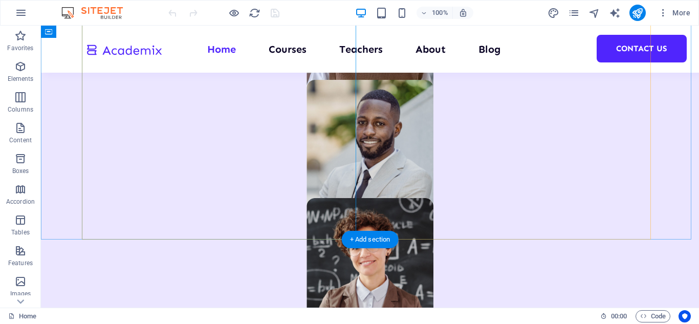
scroll to position [869, 0]
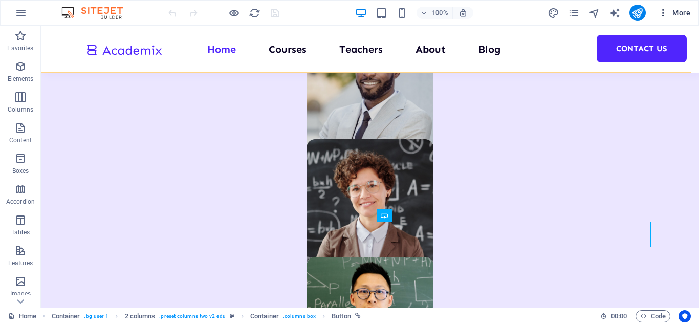
scroll to position [767, 0]
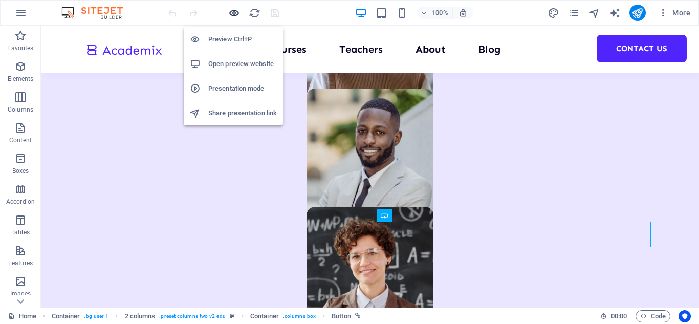
click at [234, 11] on icon "button" at bounding box center [234, 13] width 12 height 12
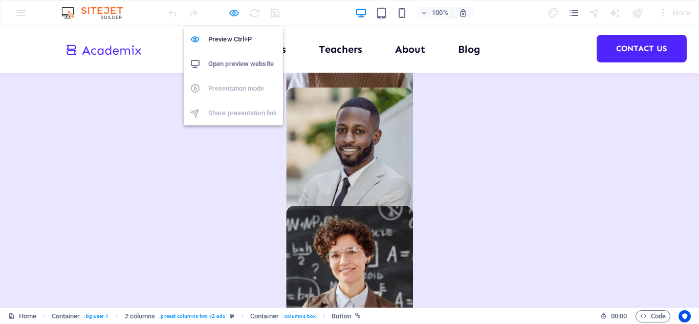
scroll to position [766, 0]
click at [240, 63] on h6 "Open preview website" at bounding box center [242, 64] width 69 height 12
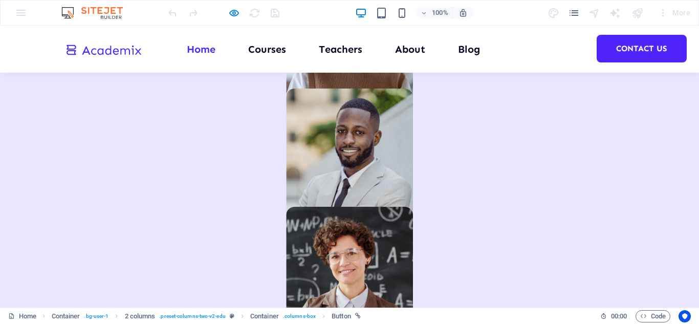
scroll to position [562, 0]
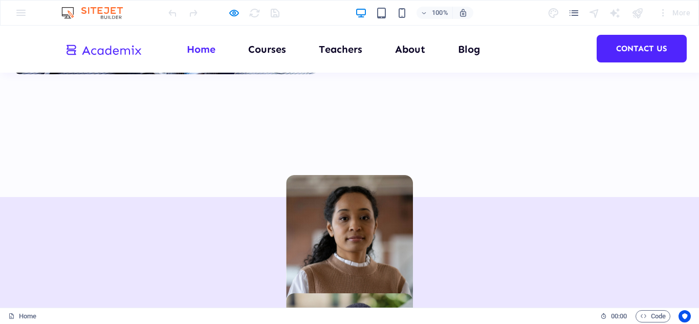
click at [121, 49] on img at bounding box center [103, 49] width 77 height 15
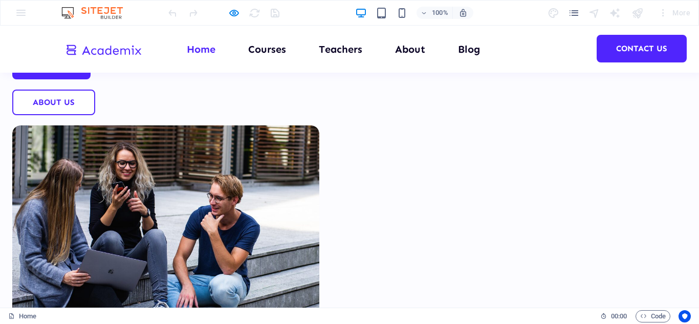
scroll to position [0, 0]
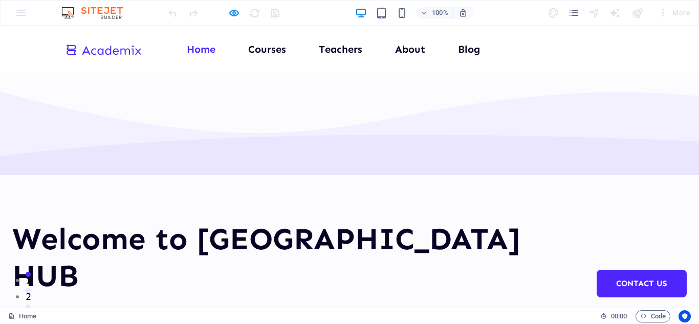
drag, startPoint x: 693, startPoint y: 63, endPoint x: 693, endPoint y: 36, distance: 26.6
click at [131, 54] on img at bounding box center [103, 49] width 77 height 15
click at [173, 220] on h1 "Welcome to [GEOGRAPHIC_DATA] HUB" at bounding box center [296, 257] width 569 height 74
click at [172, 220] on h1 "Welcome to [GEOGRAPHIC_DATA] HUB" at bounding box center [296, 257] width 569 height 74
click at [575, 17] on icon "pages" at bounding box center [574, 13] width 12 height 12
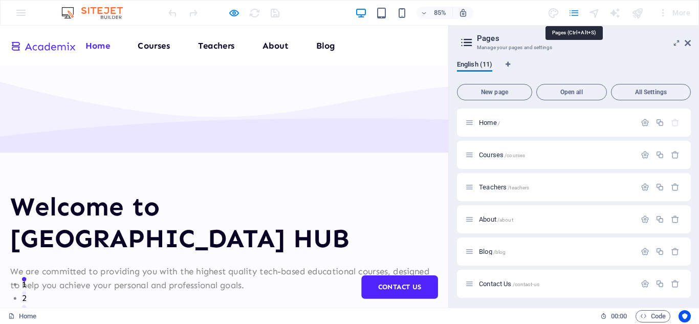
click at [575, 17] on icon "pages" at bounding box center [574, 13] width 12 height 12
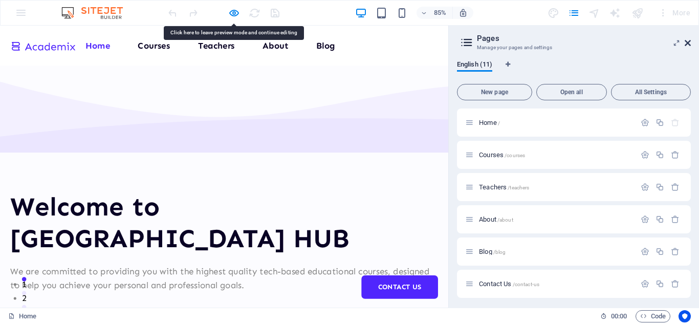
click at [688, 42] on icon at bounding box center [687, 43] width 6 height 8
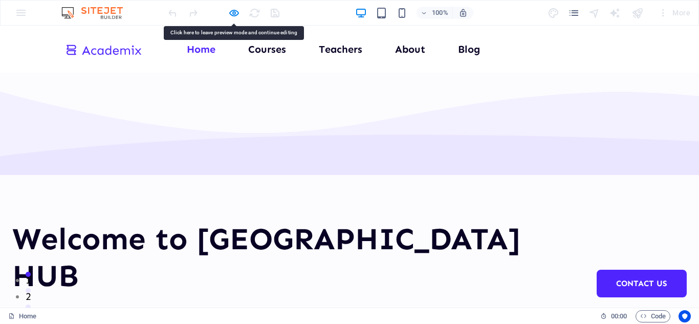
click at [27, 12] on div "100% More" at bounding box center [350, 13] width 698 height 25
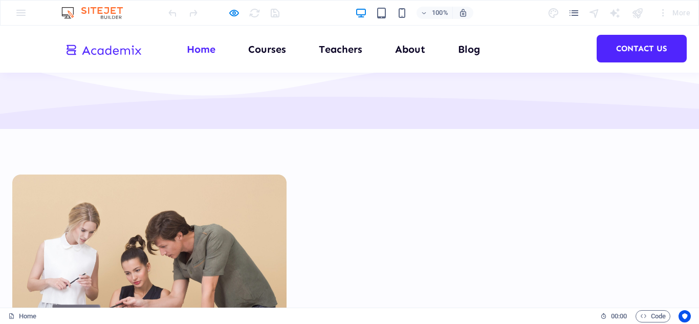
scroll to position [3862, 0]
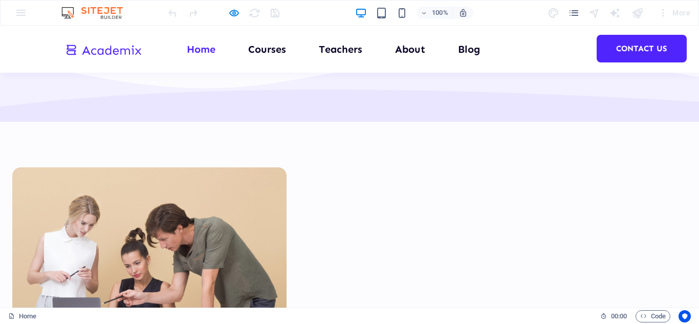
click at [116, 13] on img at bounding box center [97, 13] width 77 height 12
click at [579, 15] on icon "pages" at bounding box center [574, 13] width 12 height 12
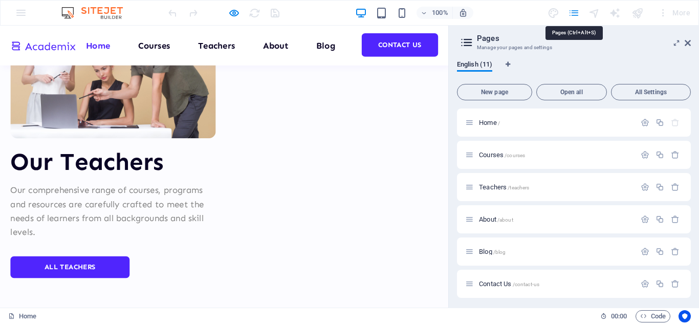
scroll to position [3928, 0]
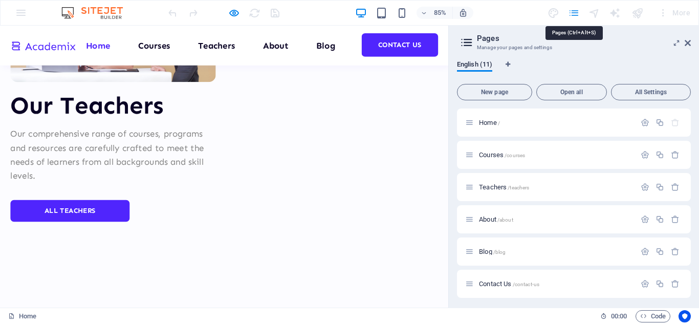
click at [576, 17] on icon "pages" at bounding box center [574, 13] width 12 height 12
click at [684, 44] on icon at bounding box center [687, 43] width 6 height 8
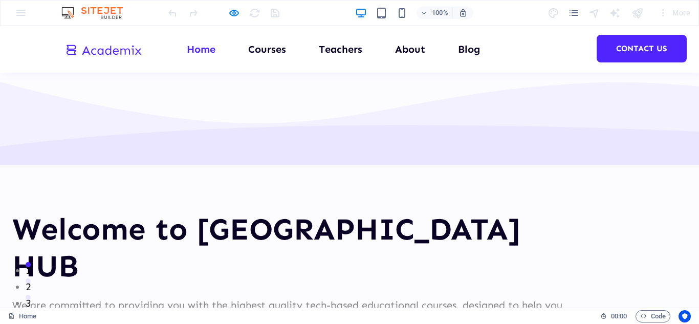
scroll to position [0, 0]
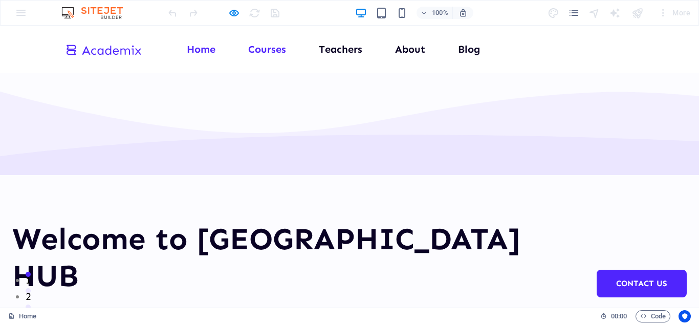
click at [259, 49] on link "Courses" at bounding box center [267, 49] width 38 height 10
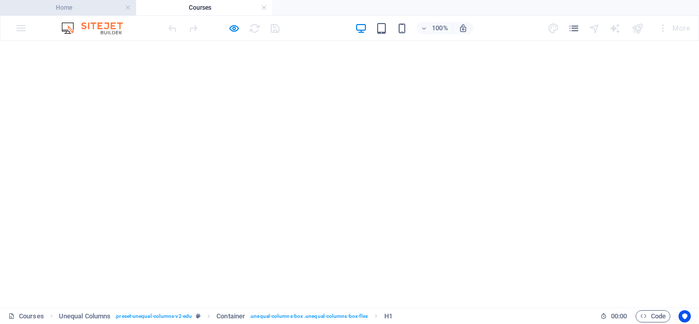
click at [101, 12] on h4 "Home" at bounding box center [68, 7] width 136 height 11
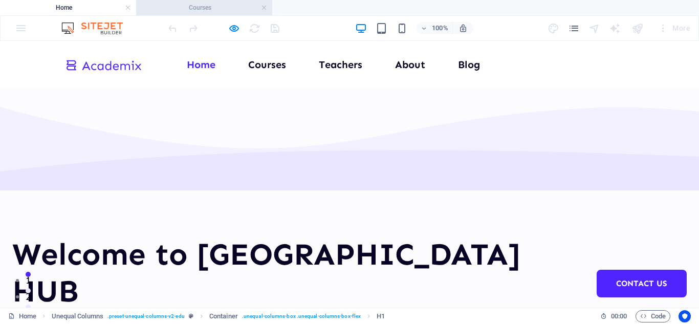
drag, startPoint x: 222, startPoint y: 12, endPoint x: 242, endPoint y: 14, distance: 19.6
click at [262, 8] on link at bounding box center [264, 8] width 6 height 10
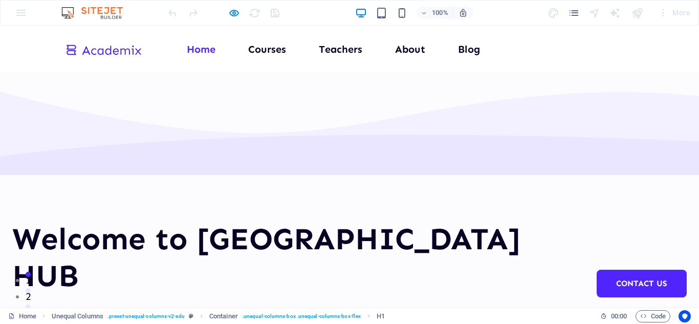
click at [109, 15] on img at bounding box center [97, 13] width 77 height 12
click at [459, 51] on link "Blog" at bounding box center [469, 49] width 22 height 10
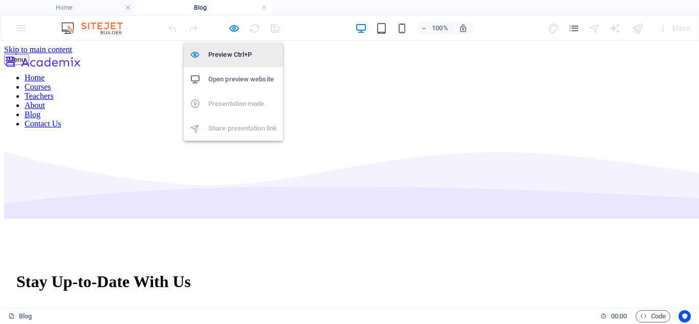
scroll to position [51, 0]
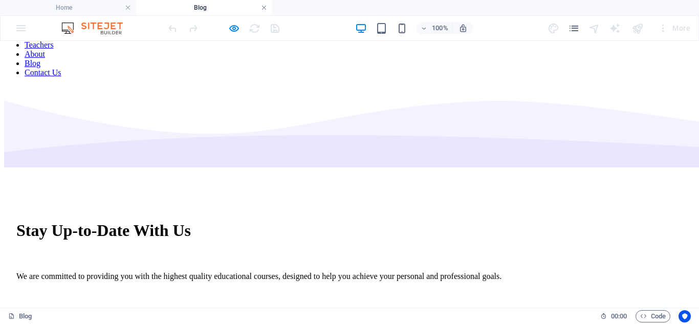
click at [264, 9] on link at bounding box center [264, 8] width 6 height 10
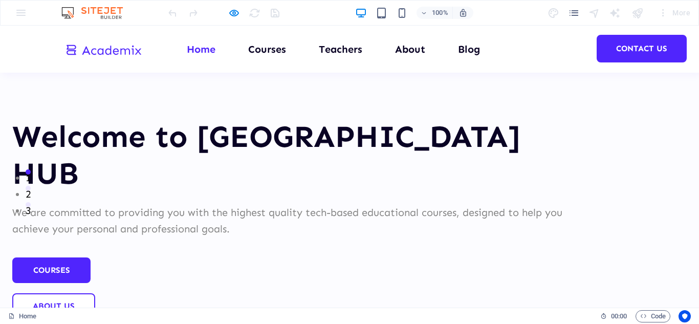
scroll to position [0, 0]
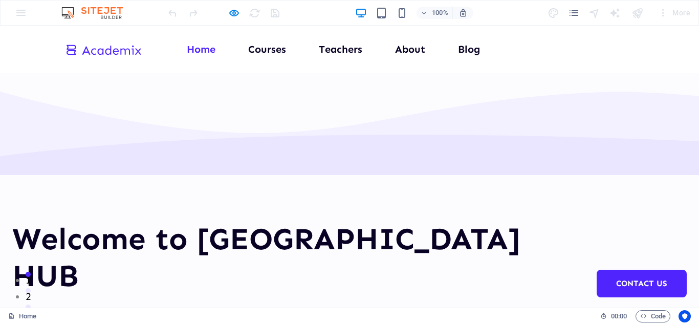
click at [73, 51] on img at bounding box center [103, 49] width 77 height 15
click at [129, 220] on h1 "Welcome to [GEOGRAPHIC_DATA] HUB" at bounding box center [296, 257] width 569 height 74
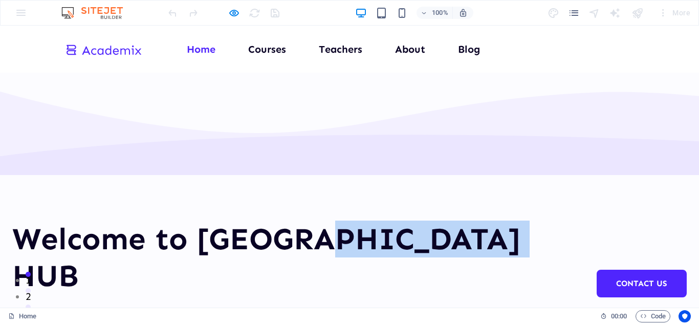
click at [129, 220] on h1 "Welcome to [GEOGRAPHIC_DATA] HUB" at bounding box center [296, 257] width 569 height 74
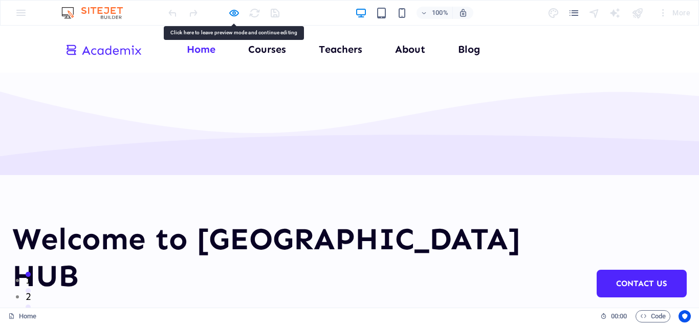
click at [141, 220] on h1 "Welcome to [GEOGRAPHIC_DATA] HUB" at bounding box center [296, 257] width 569 height 74
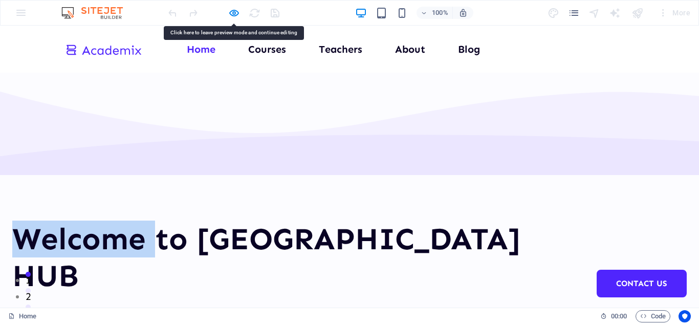
click at [141, 220] on h1 "Welcome to [GEOGRAPHIC_DATA] HUB" at bounding box center [296, 257] width 569 height 74
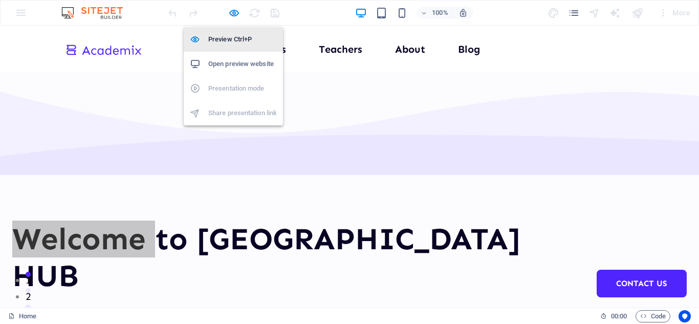
click at [230, 39] on h6 "Preview Ctrl+P" at bounding box center [242, 39] width 69 height 12
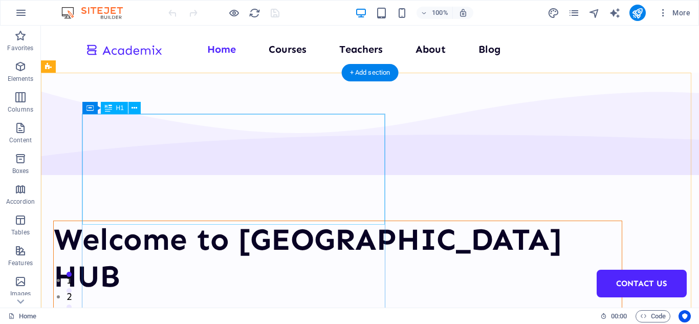
click at [233, 221] on div "Welcome to [GEOGRAPHIC_DATA] HUB" at bounding box center [338, 258] width 568 height 74
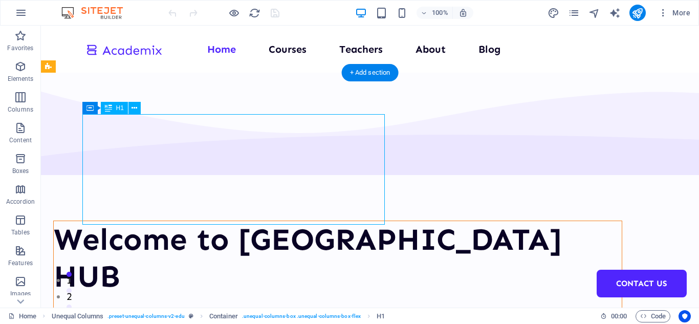
drag, startPoint x: 233, startPoint y: 163, endPoint x: 53, endPoint y: 170, distance: 180.2
click at [233, 221] on div "Welcome to [GEOGRAPHIC_DATA] HUB" at bounding box center [338, 258] width 568 height 74
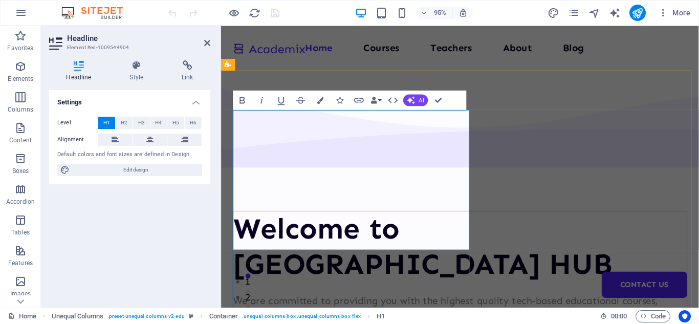
click at [243, 221] on h1 "Welcome to [GEOGRAPHIC_DATA] HUB" at bounding box center [472, 258] width 477 height 74
click at [189, 217] on div "Settings Level H1 H2 H3 H4 H5 H6 Alignment Default colors and font sizes are de…" at bounding box center [129, 194] width 161 height 209
drag, startPoint x: 304, startPoint y: 88, endPoint x: 537, endPoint y: 129, distance: 236.8
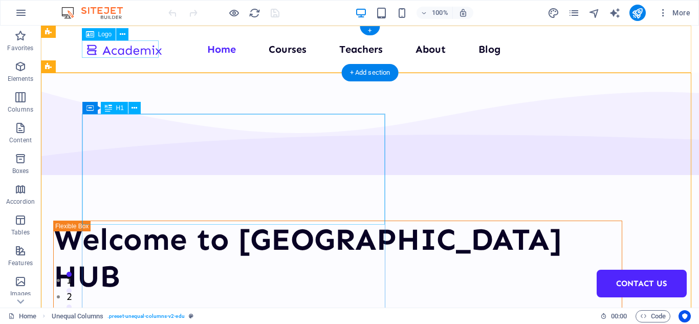
click at [147, 52] on div at bounding box center [123, 49] width 77 height 17
select select "px"
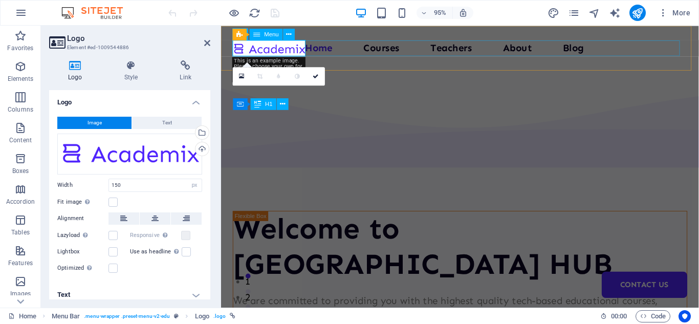
click at [328, 46] on nav "Home Courses Teachers About Blog Contact Us" at bounding box center [472, 49] width 478 height 16
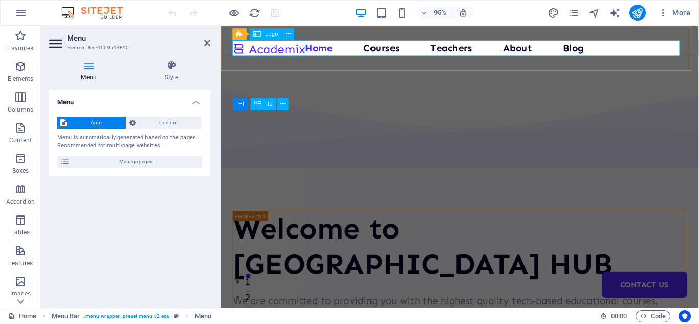
click at [296, 49] on div at bounding box center [271, 49] width 77 height 17
select select "px"
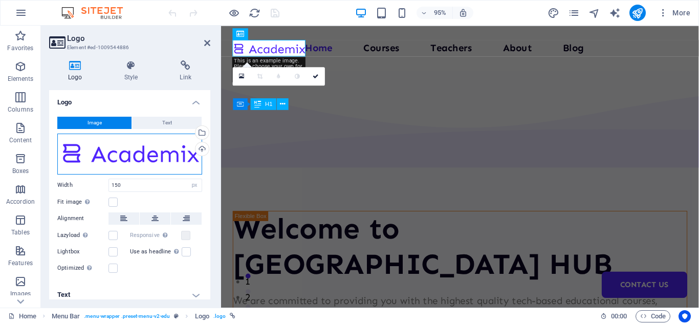
click at [145, 160] on div "Drag files here, click to choose files or select files from Files or our free s…" at bounding box center [129, 153] width 145 height 41
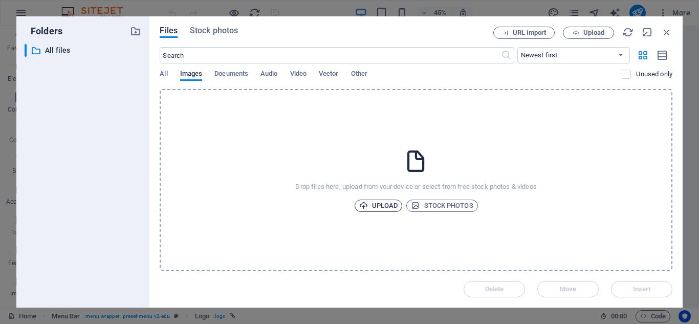
click at [387, 205] on span "Upload" at bounding box center [378, 205] width 39 height 12
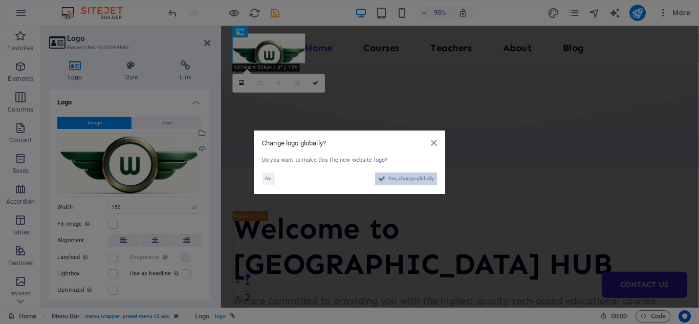
click at [394, 178] on span "Yes, change globally" at bounding box center [411, 178] width 46 height 12
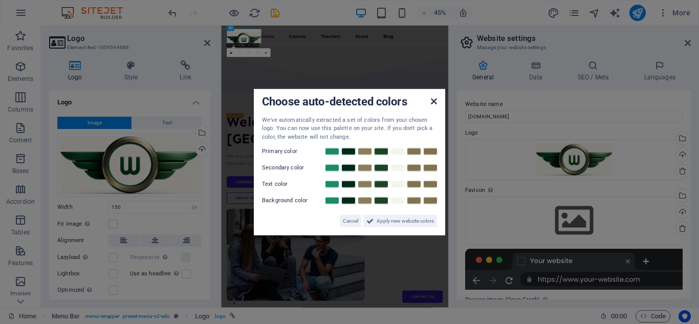
click at [431, 99] on icon at bounding box center [434, 101] width 6 height 8
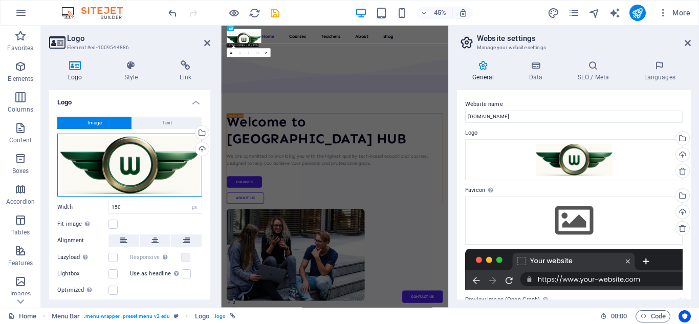
click at [132, 167] on div "Drag files here, click to choose files or select files from Files or our free s…" at bounding box center [129, 164] width 145 height 63
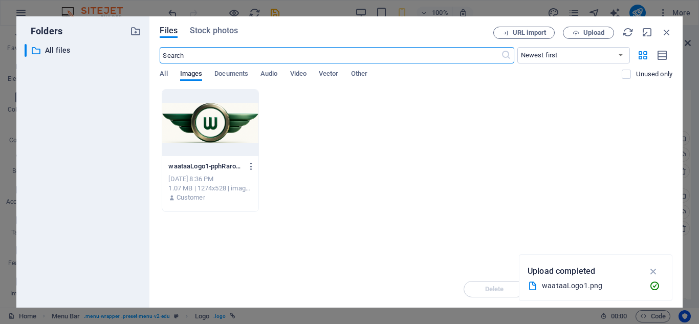
click at [210, 124] on div at bounding box center [210, 122] width 96 height 66
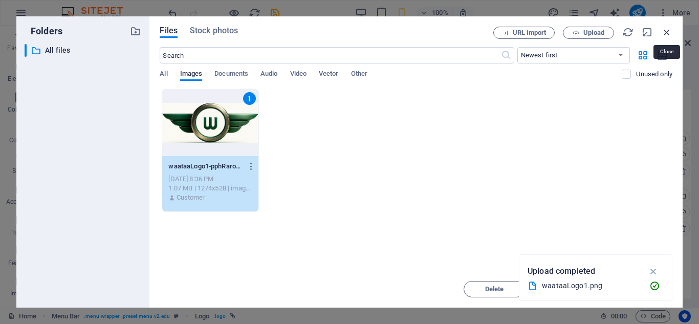
click at [663, 30] on icon "button" at bounding box center [666, 32] width 11 height 11
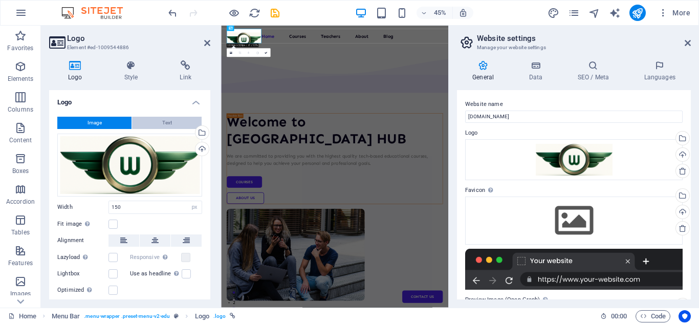
click at [148, 124] on button "Text" at bounding box center [167, 123] width 70 height 12
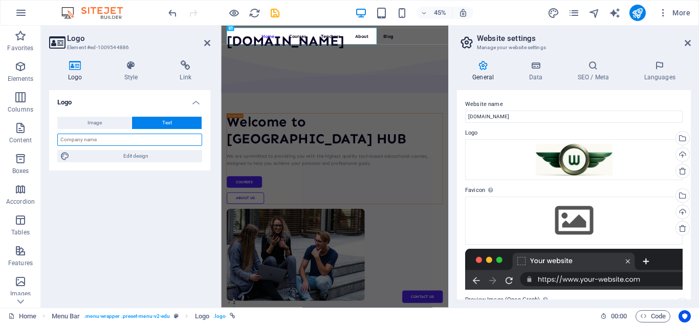
click at [116, 137] on input "text" at bounding box center [129, 139] width 145 height 12
type input "WAATAA TECHNOLOGY"
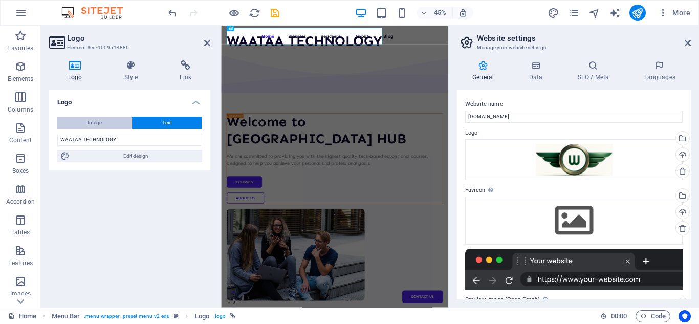
click at [77, 125] on button "Image" at bounding box center [94, 123] width 74 height 12
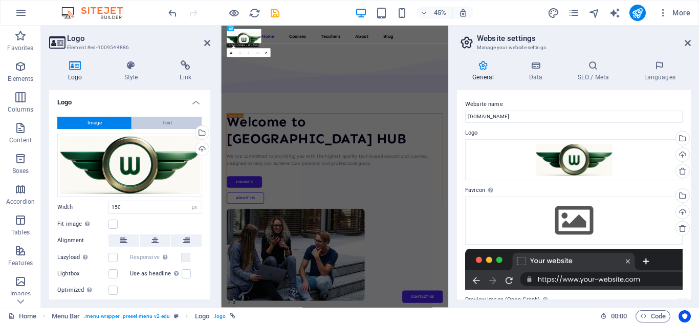
click at [160, 121] on button "Text" at bounding box center [167, 123] width 70 height 12
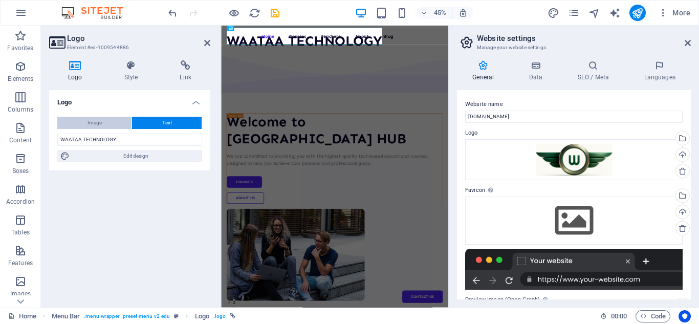
click at [90, 118] on span "Image" at bounding box center [94, 123] width 14 height 12
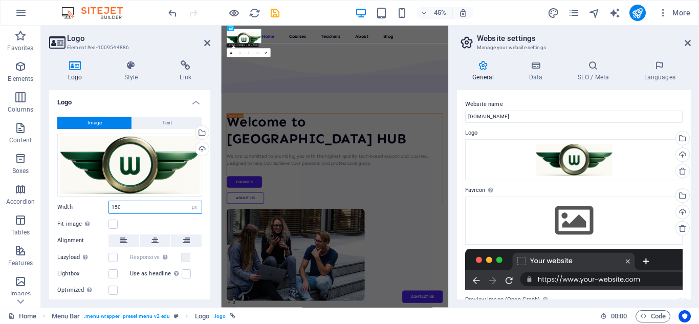
click at [140, 209] on input "150" at bounding box center [155, 207] width 93 height 12
type input "120"
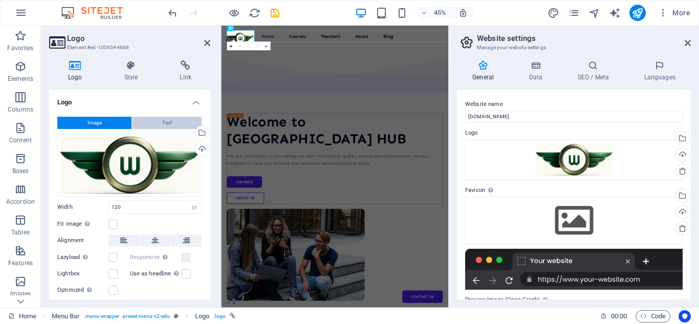
click at [166, 127] on span "Text" at bounding box center [167, 123] width 10 height 12
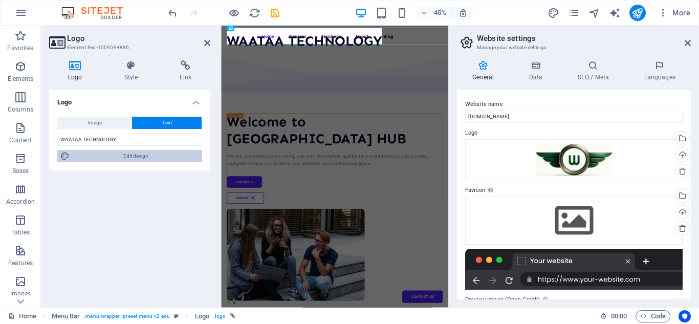
click at [141, 158] on span "Edit design" at bounding box center [136, 156] width 126 height 12
select select "px"
select select "700"
select select "px"
select select "rem"
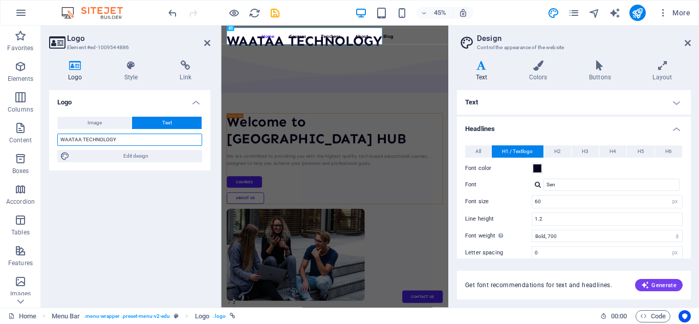
click at [141, 138] on input "WAATAA TECHNOLOGY" at bounding box center [129, 139] width 145 height 12
click at [685, 41] on icon at bounding box center [687, 43] width 6 height 8
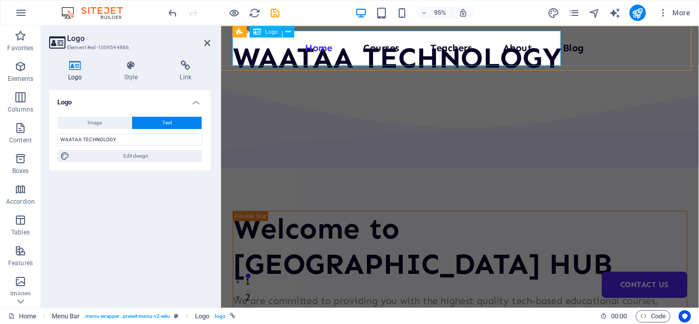
click at [483, 52] on div "WAATAA TECHNOLOGY" at bounding box center [406, 59] width 346 height 37
click at [289, 32] on icon at bounding box center [288, 31] width 5 height 10
click at [467, 55] on div "WAATAA TECHNOLOGY" at bounding box center [406, 59] width 346 height 37
click at [577, 41] on div "WAATAA TECHNOLOGY" at bounding box center [406, 59] width 346 height 37
click at [502, 50] on div "WAATAA TECHNOLOGY" at bounding box center [406, 59] width 346 height 37
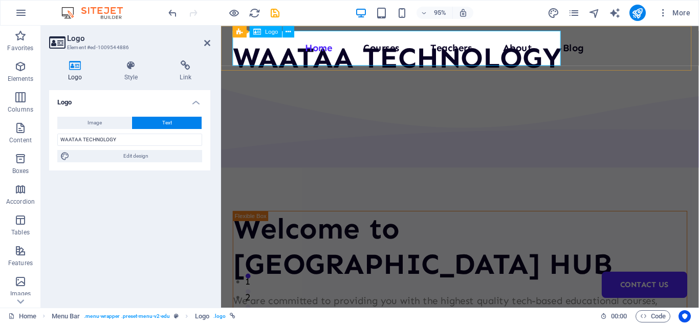
click at [502, 50] on div "WAATAA TECHNOLOGY" at bounding box center [406, 59] width 346 height 37
click at [501, 50] on div "WAATAA TECHNOLOGY" at bounding box center [406, 59] width 346 height 37
click at [131, 70] on icon at bounding box center [131, 65] width 52 height 10
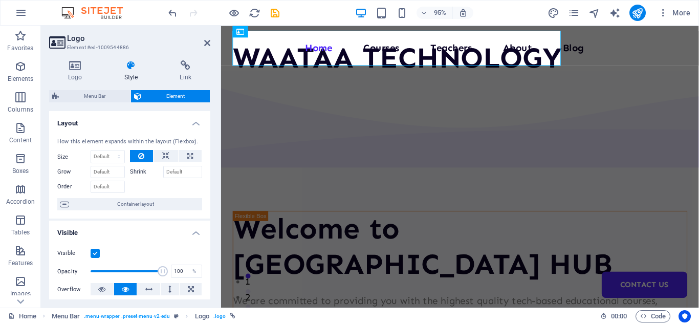
click at [139, 172] on label "Shrink" at bounding box center [146, 172] width 33 height 12
click at [163, 172] on input "Shrink" at bounding box center [182, 172] width 39 height 12
click at [190, 66] on icon at bounding box center [186, 65] width 50 height 10
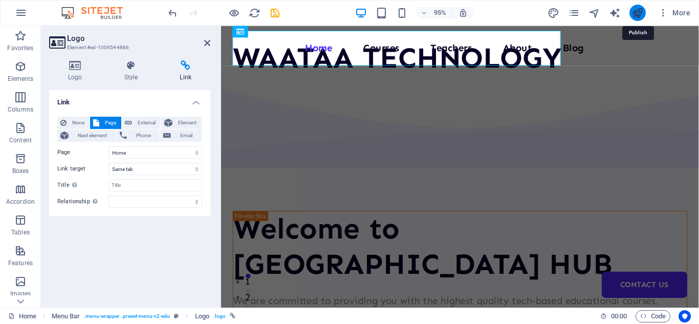
click at [636, 8] on icon "publish" at bounding box center [637, 13] width 12 height 12
